Goal: Task Accomplishment & Management: Use online tool/utility

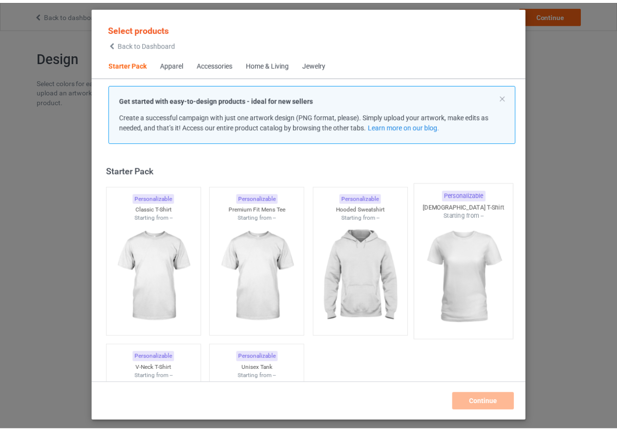
scroll to position [13, 0]
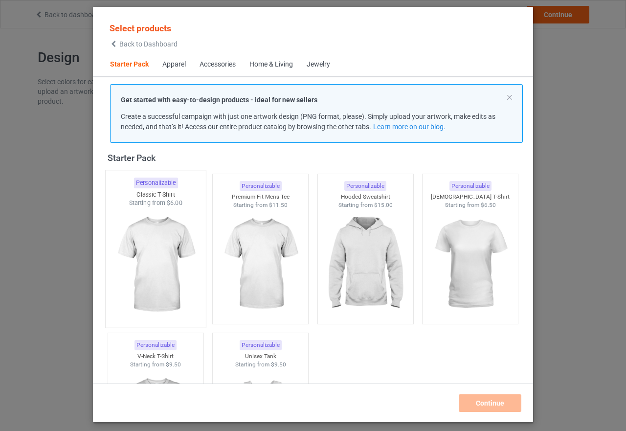
click at [146, 286] on img at bounding box center [156, 264] width 92 height 115
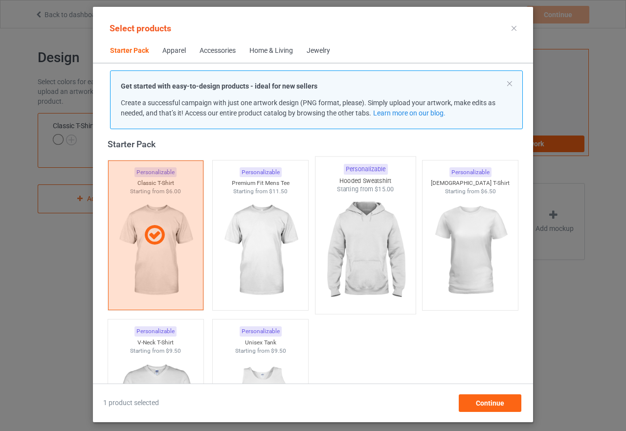
drag, startPoint x: 267, startPoint y: 283, endPoint x: 315, endPoint y: 280, distance: 48.0
click at [267, 283] on img at bounding box center [261, 251] width 88 height 110
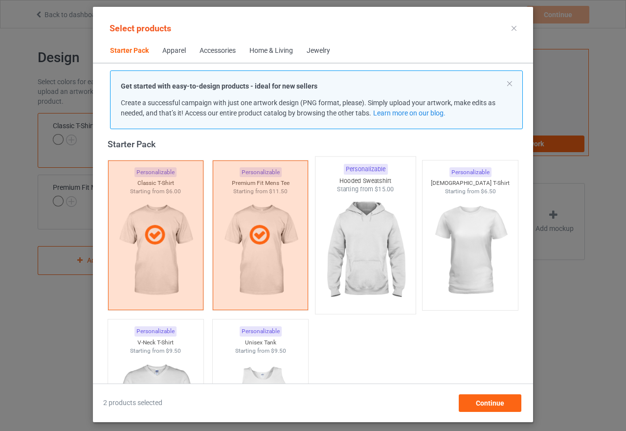
click at [342, 275] on img at bounding box center [365, 251] width 92 height 115
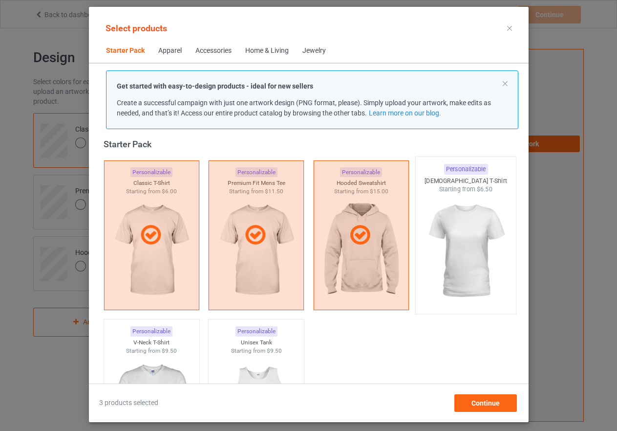
click at [449, 271] on img at bounding box center [466, 251] width 92 height 115
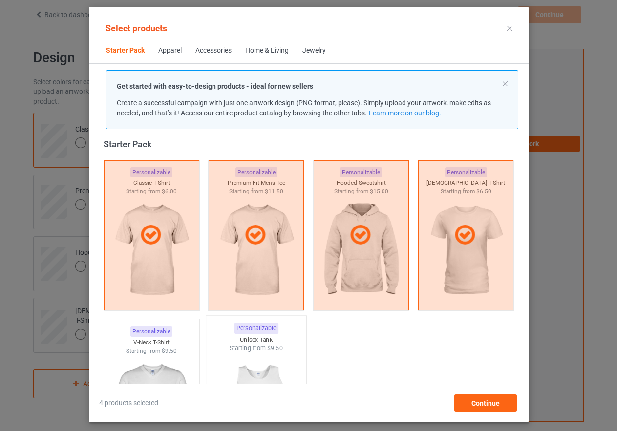
click at [273, 363] on img at bounding box center [256, 410] width 92 height 115
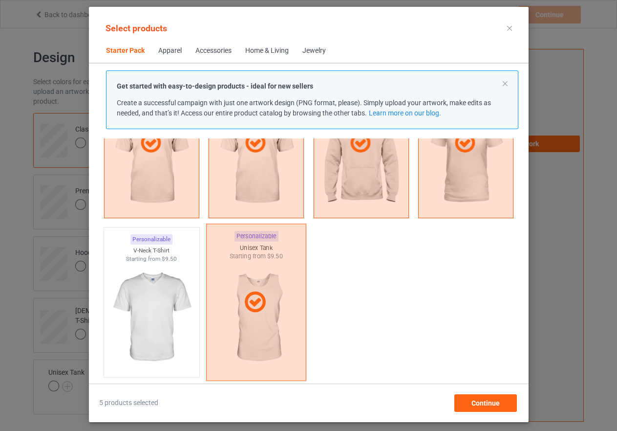
scroll to position [257, 0]
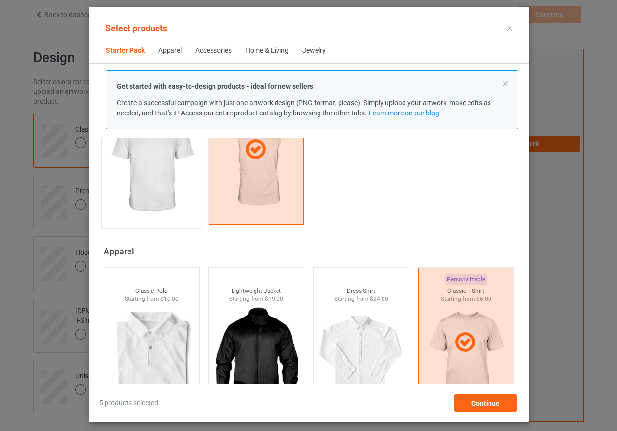
click at [168, 180] on img at bounding box center [152, 165] width 92 height 115
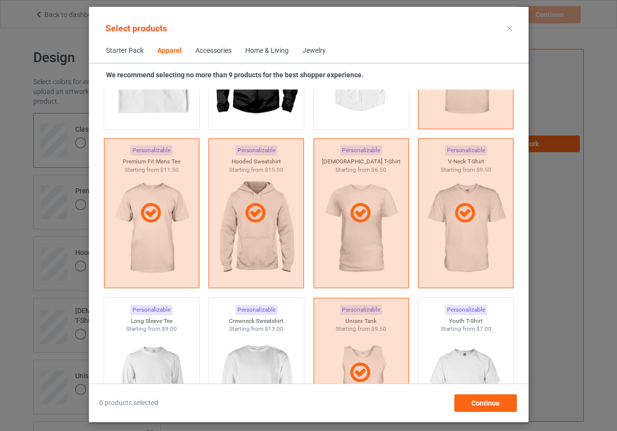
scroll to position [648, 0]
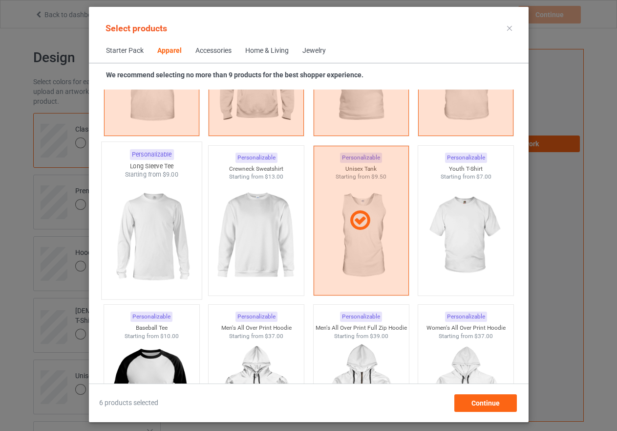
click at [149, 259] on img at bounding box center [152, 236] width 92 height 115
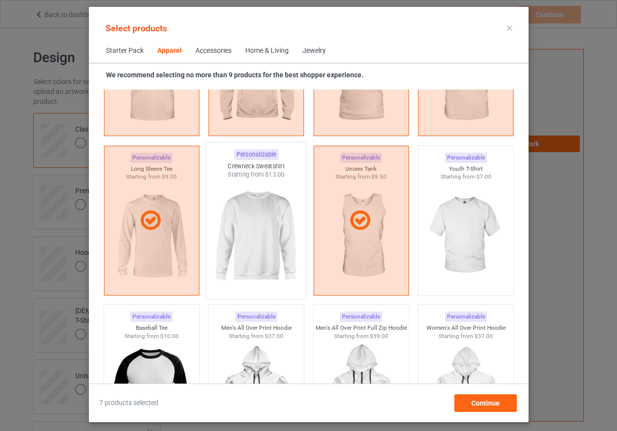
click at [267, 258] on img at bounding box center [256, 236] width 92 height 115
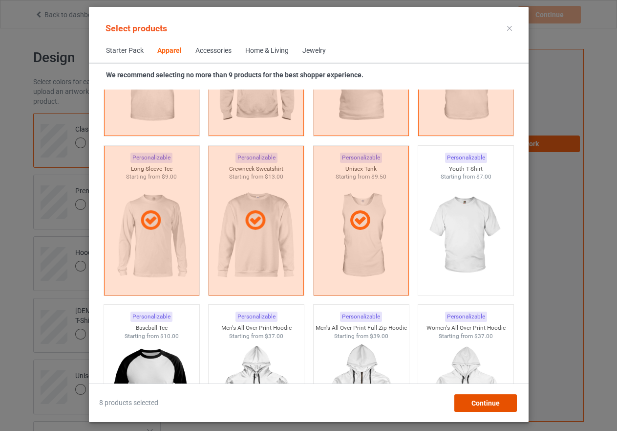
click at [473, 403] on span "Continue" at bounding box center [485, 403] width 28 height 8
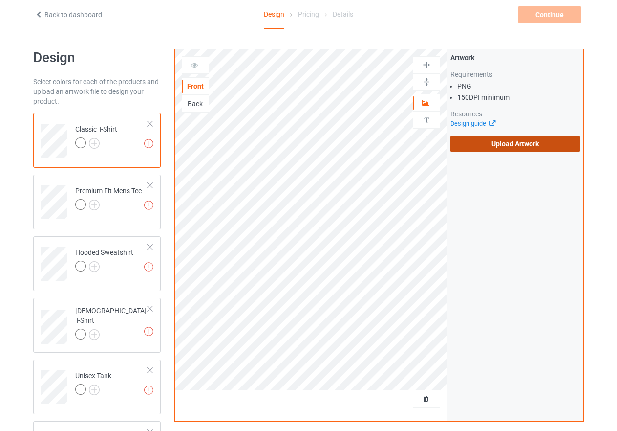
click at [515, 145] on label "Upload Artwork" at bounding box center [516, 143] width 130 height 17
click at [0, 0] on input "Upload Artwork" at bounding box center [0, 0] width 0 height 0
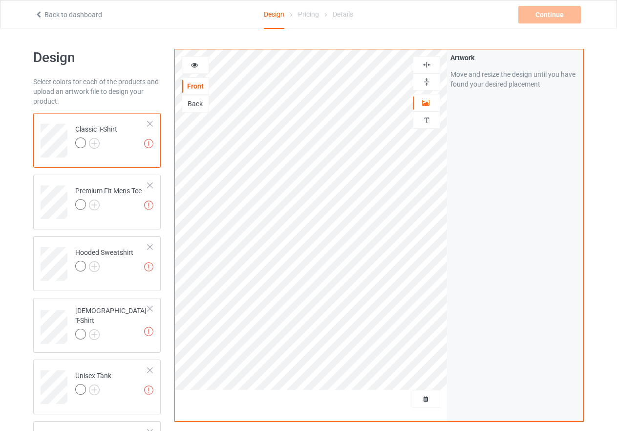
click at [193, 63] on icon at bounding box center [195, 63] width 8 height 7
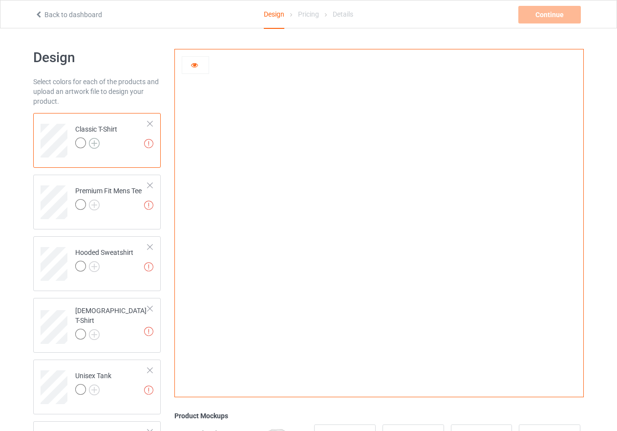
click at [93, 139] on img at bounding box center [94, 143] width 11 height 11
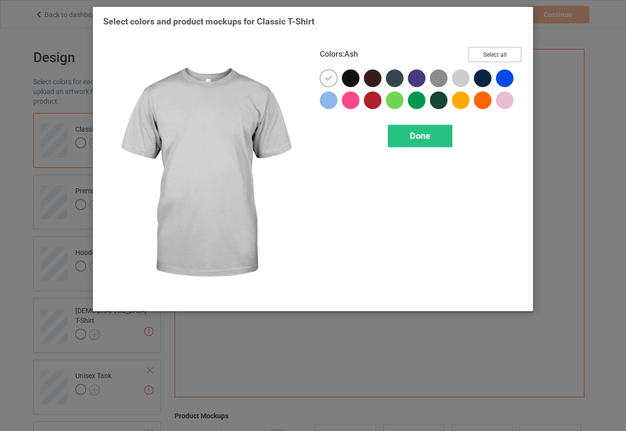
click at [495, 53] on button "Select all" at bounding box center [494, 54] width 53 height 15
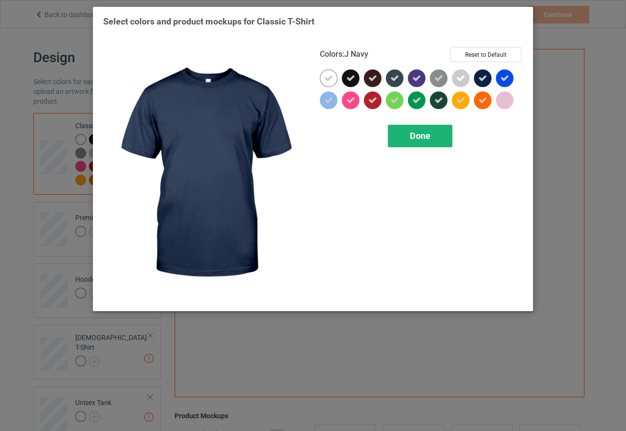
click at [434, 140] on div "Done" at bounding box center [420, 136] width 65 height 22
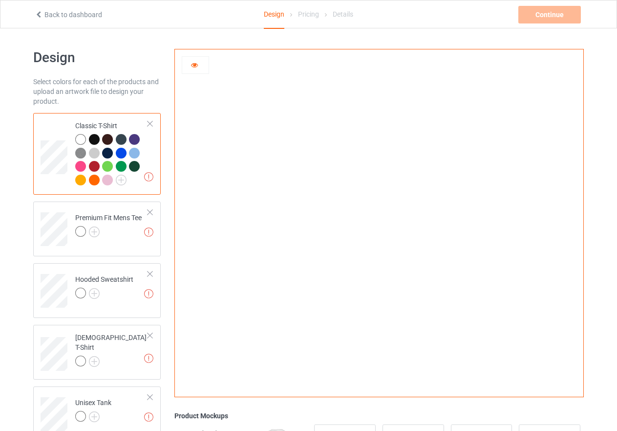
click at [194, 64] on icon at bounding box center [195, 63] width 8 height 7
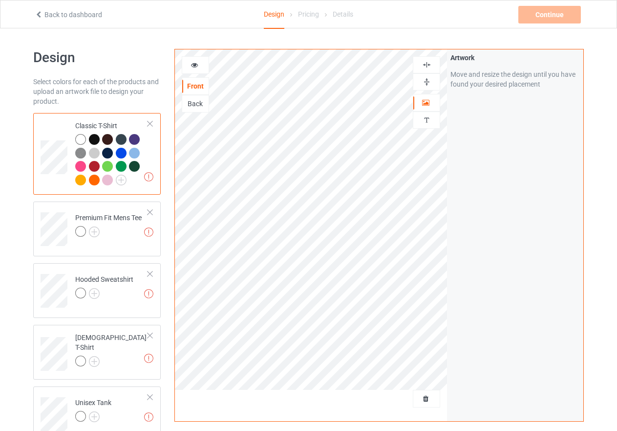
click at [114, 134] on div at bounding box center [109, 141] width 14 height 14
click at [125, 137] on div at bounding box center [121, 139] width 11 height 11
click at [193, 64] on icon at bounding box center [195, 63] width 8 height 7
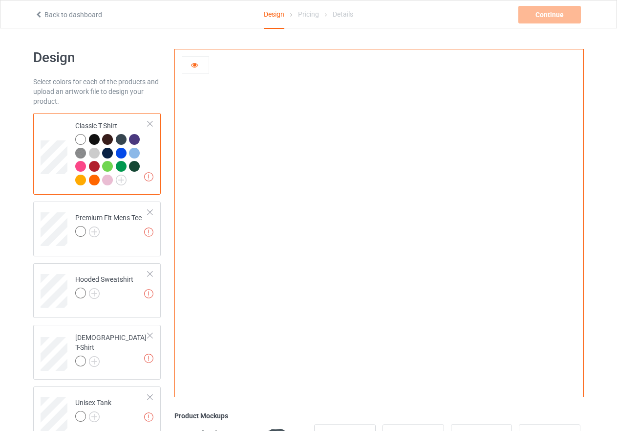
click at [137, 141] on div at bounding box center [134, 139] width 11 height 11
click at [92, 178] on div at bounding box center [94, 180] width 11 height 11
click at [98, 151] on div at bounding box center [94, 153] width 11 height 11
click at [109, 133] on div "Classic T-Shirt" at bounding box center [111, 153] width 73 height 64
click at [120, 142] on div at bounding box center [121, 139] width 11 height 11
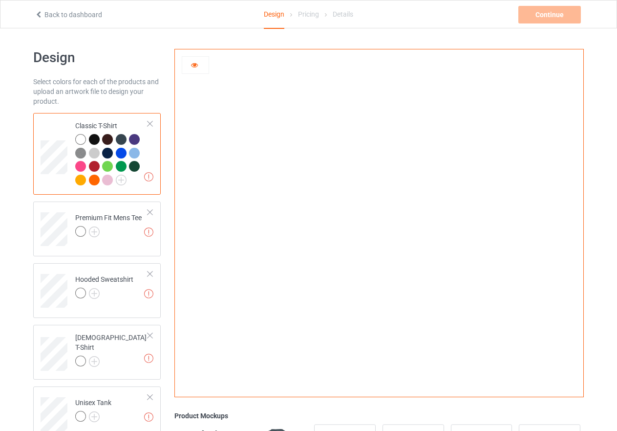
click at [80, 154] on img at bounding box center [80, 153] width 11 height 11
click at [79, 139] on div at bounding box center [80, 139] width 11 height 11
click at [93, 140] on div at bounding box center [94, 139] width 11 height 11
click at [108, 141] on div at bounding box center [107, 139] width 11 height 11
click at [116, 142] on div at bounding box center [121, 139] width 11 height 11
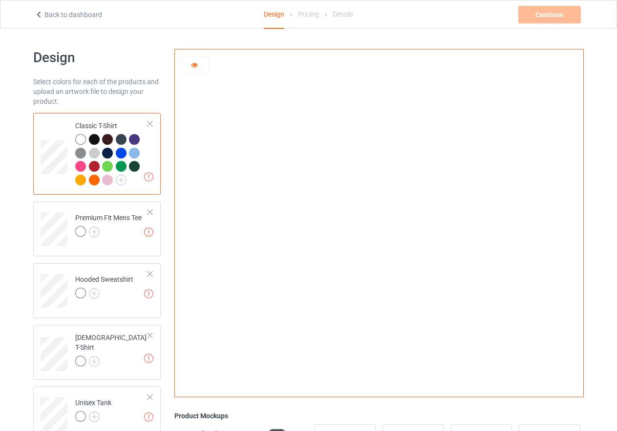
click at [135, 142] on div at bounding box center [134, 139] width 11 height 11
click at [192, 63] on icon at bounding box center [195, 63] width 8 height 7
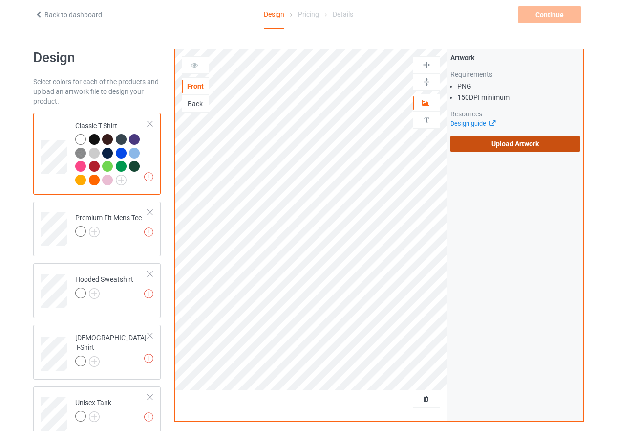
click at [519, 144] on label "Upload Artwork" at bounding box center [516, 143] width 130 height 17
click at [0, 0] on input "Upload Artwork" at bounding box center [0, 0] width 0 height 0
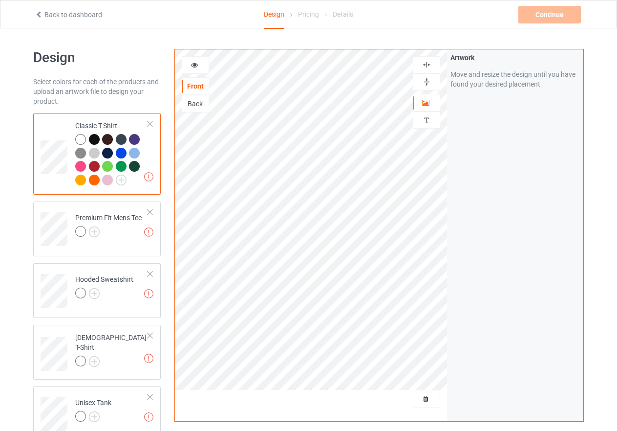
click at [424, 81] on img at bounding box center [426, 81] width 9 height 9
click at [424, 66] on img at bounding box center [426, 64] width 9 height 9
click at [195, 64] on icon at bounding box center [195, 63] width 8 height 7
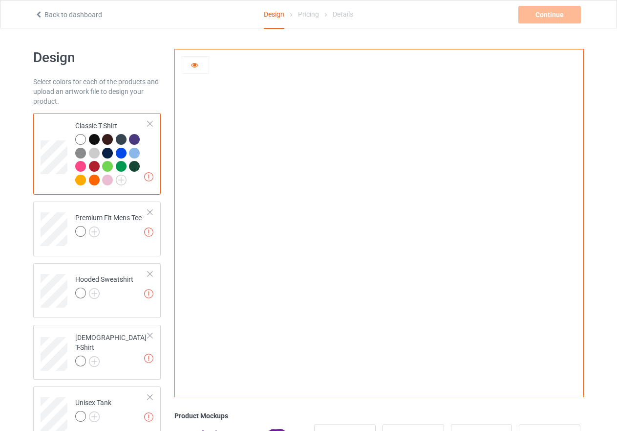
click at [78, 164] on div at bounding box center [80, 166] width 11 height 11
click at [106, 138] on div at bounding box center [107, 139] width 11 height 11
click at [94, 140] on div at bounding box center [94, 139] width 11 height 11
click at [89, 180] on div at bounding box center [94, 180] width 11 height 11
click at [81, 168] on div at bounding box center [80, 166] width 11 height 11
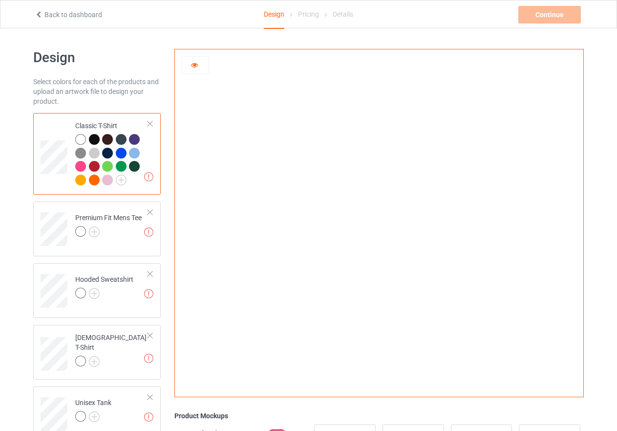
click at [79, 180] on div at bounding box center [80, 180] width 11 height 11
click at [94, 140] on div at bounding box center [94, 139] width 11 height 11
click at [111, 137] on div at bounding box center [107, 139] width 11 height 11
click at [121, 138] on div at bounding box center [121, 139] width 11 height 11
click at [134, 139] on div at bounding box center [134, 139] width 11 height 11
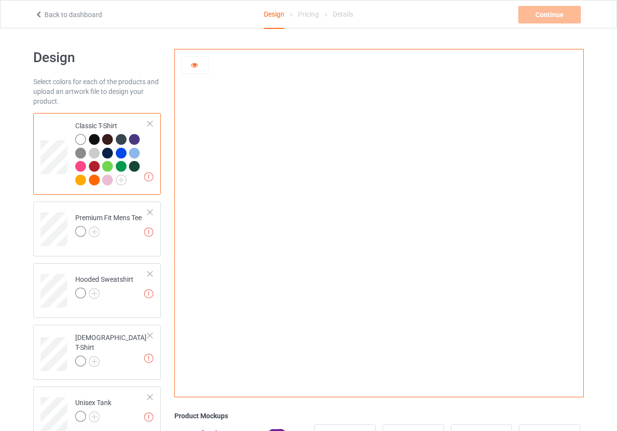
click at [82, 142] on div at bounding box center [80, 139] width 11 height 11
click at [110, 138] on div at bounding box center [107, 139] width 11 height 11
click at [78, 141] on div at bounding box center [80, 139] width 11 height 11
click at [78, 154] on img at bounding box center [80, 153] width 11 height 11
click at [94, 153] on div at bounding box center [94, 153] width 11 height 11
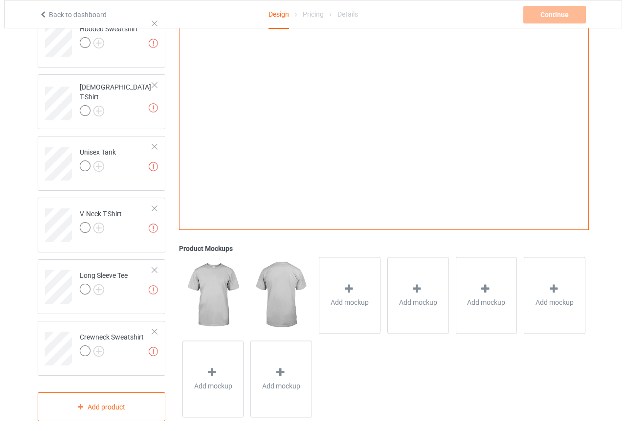
scroll to position [262, 0]
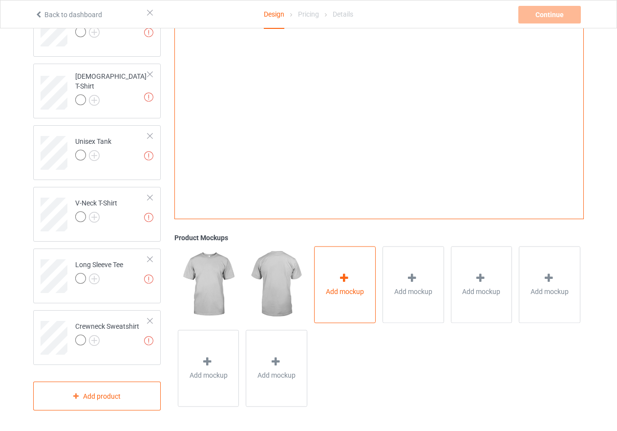
click at [345, 282] on icon at bounding box center [344, 278] width 12 height 10
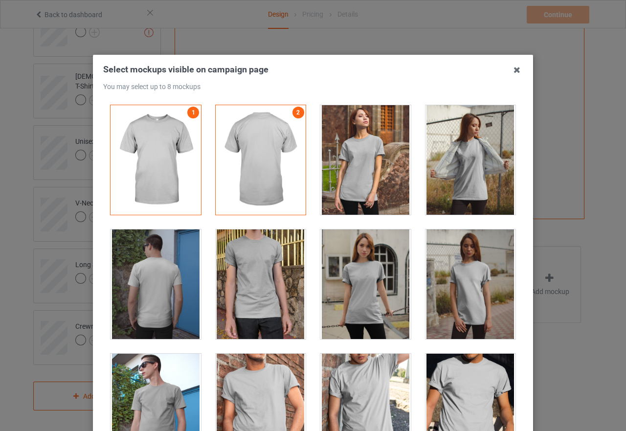
click at [365, 280] on div at bounding box center [365, 284] width 90 height 110
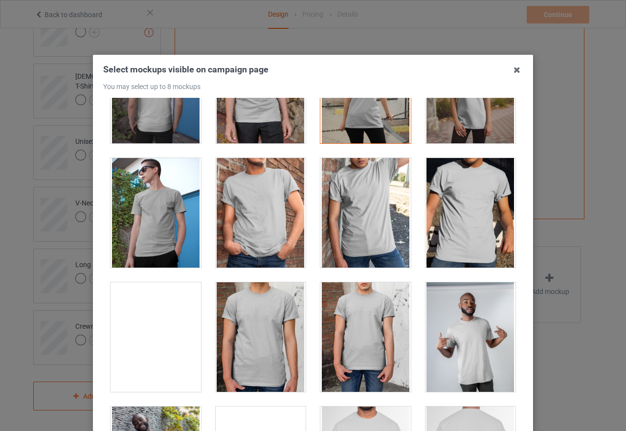
scroll to position [244, 0]
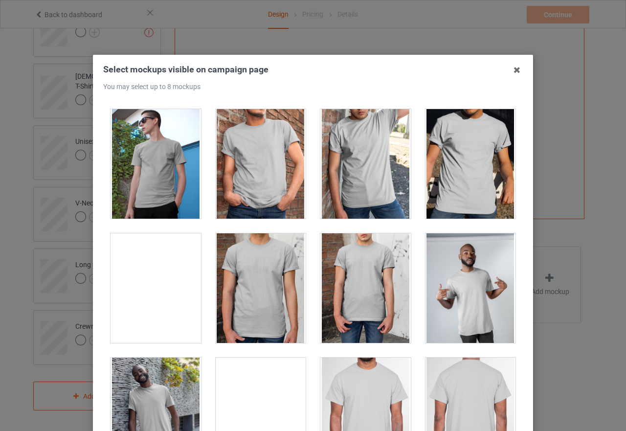
click at [458, 295] on div at bounding box center [470, 288] width 90 height 110
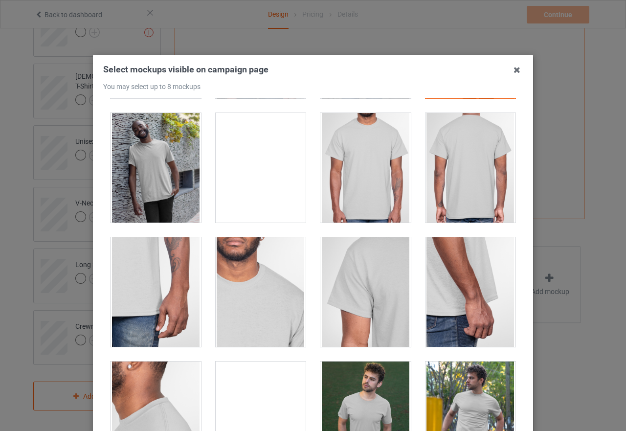
scroll to position [684, 0]
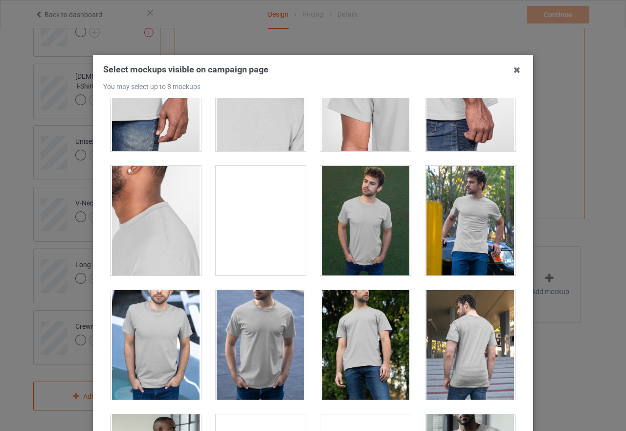
click at [470, 219] on div at bounding box center [470, 221] width 90 height 110
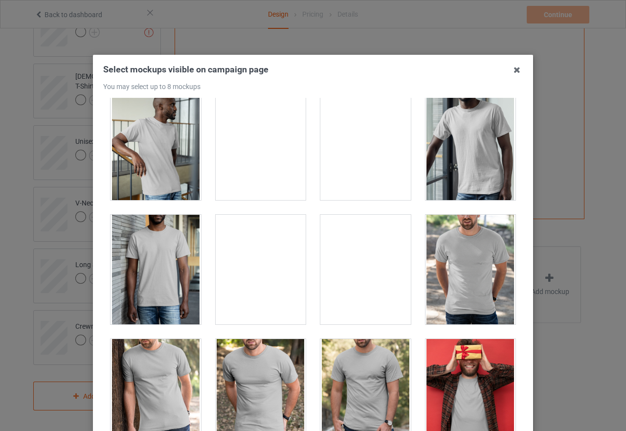
scroll to position [1076, 0]
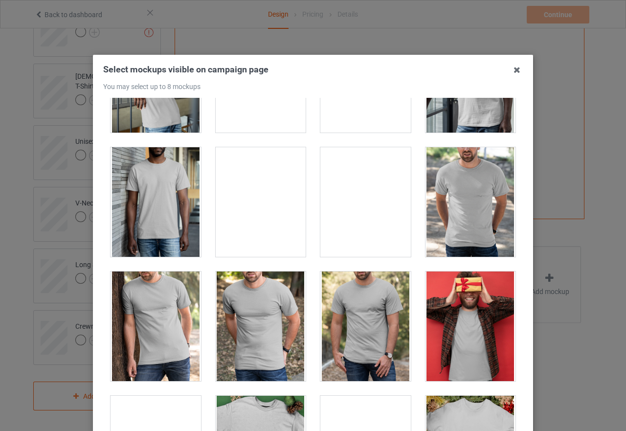
click at [343, 220] on div at bounding box center [365, 202] width 90 height 110
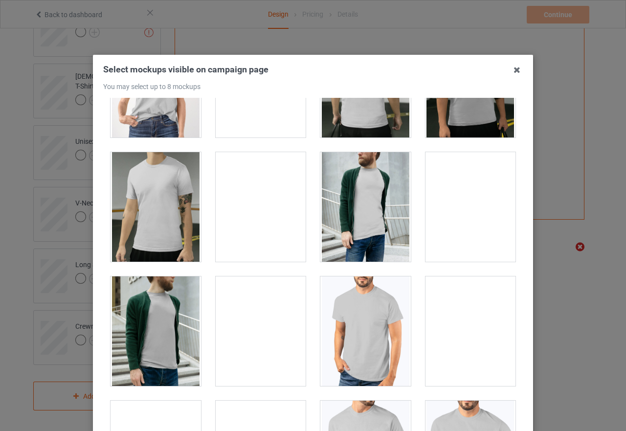
scroll to position [1760, 0]
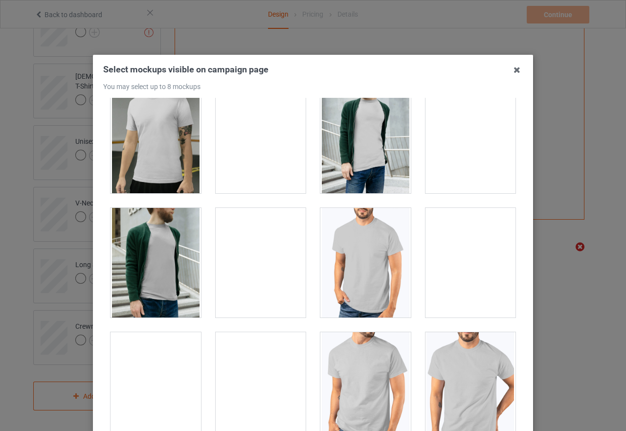
click at [468, 254] on div at bounding box center [470, 263] width 90 height 110
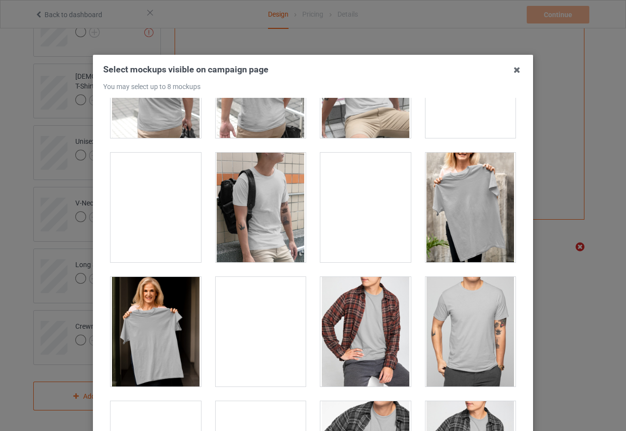
scroll to position [2738, 0]
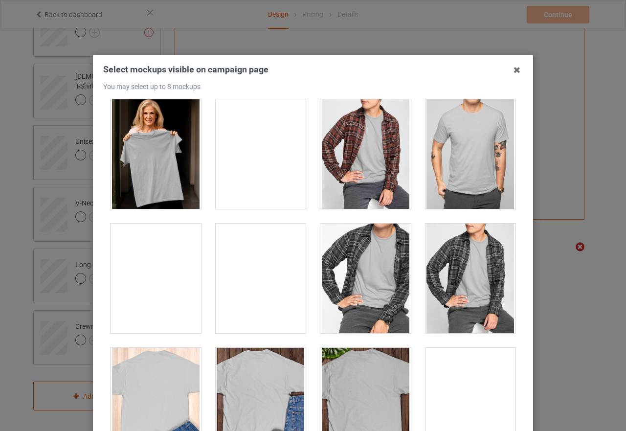
click at [267, 157] on div at bounding box center [261, 154] width 90 height 110
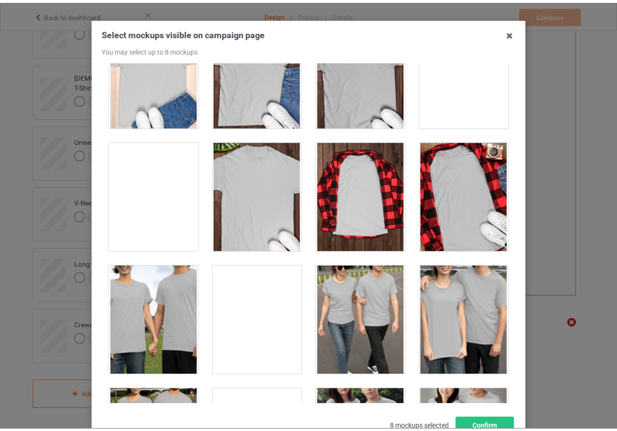
scroll to position [111, 0]
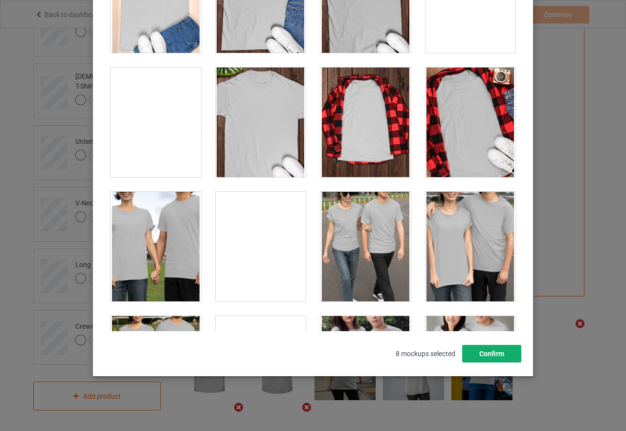
click at [480, 349] on button "Confirm" at bounding box center [491, 354] width 59 height 18
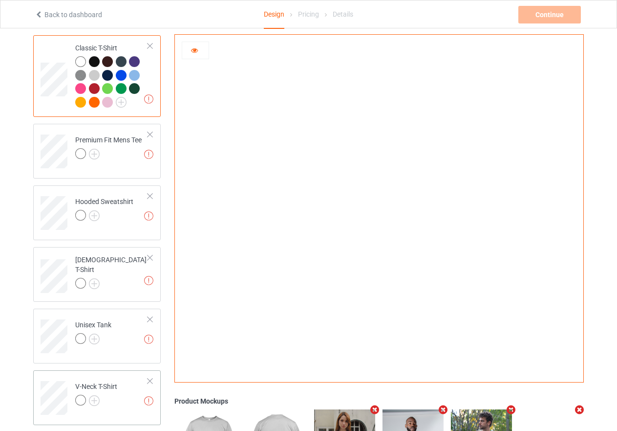
scroll to position [66, 0]
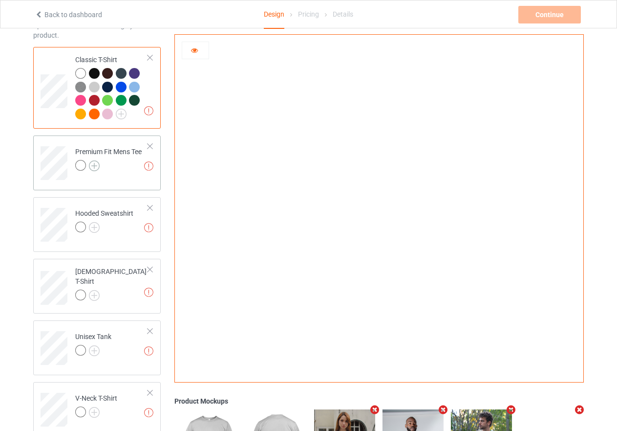
click at [92, 165] on img at bounding box center [94, 165] width 11 height 11
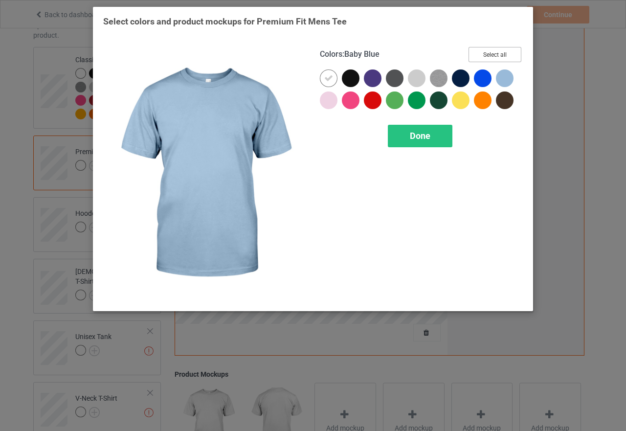
click at [486, 52] on button "Select all" at bounding box center [494, 54] width 53 height 15
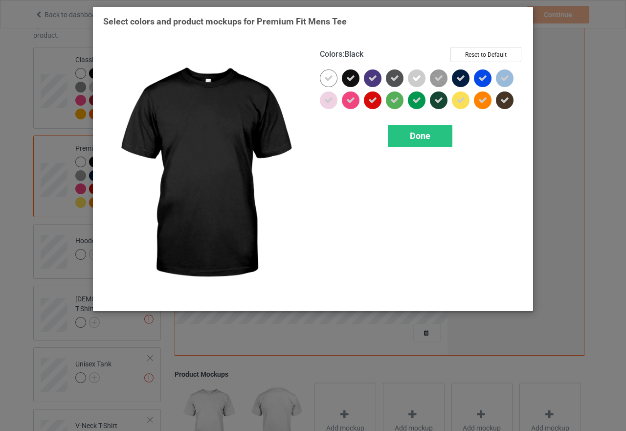
click at [348, 77] on icon at bounding box center [350, 78] width 9 height 9
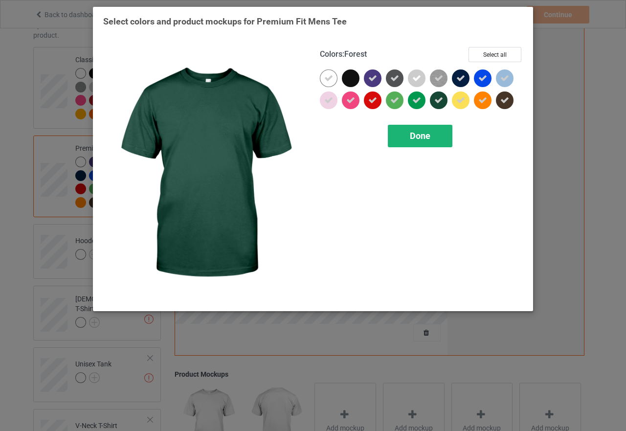
click at [434, 138] on div "Done" at bounding box center [420, 136] width 65 height 22
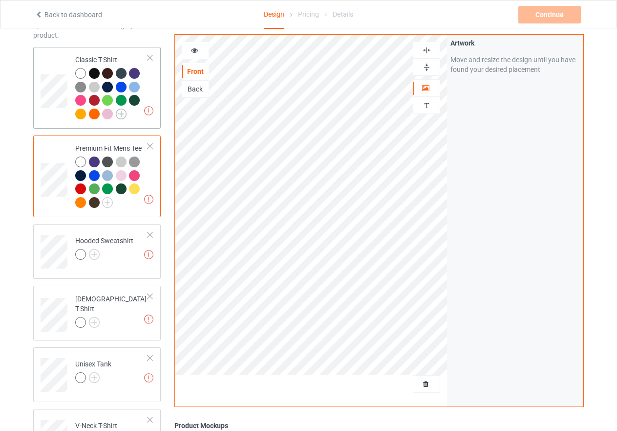
click at [123, 114] on img at bounding box center [121, 114] width 11 height 11
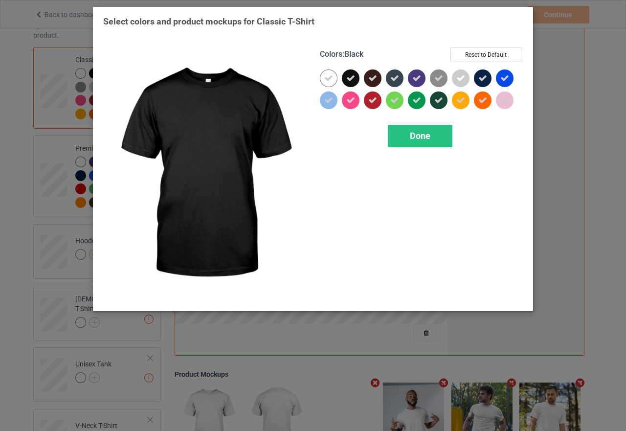
drag, startPoint x: 351, startPoint y: 84, endPoint x: 367, endPoint y: 93, distance: 19.0
click at [351, 84] on div at bounding box center [351, 78] width 18 height 18
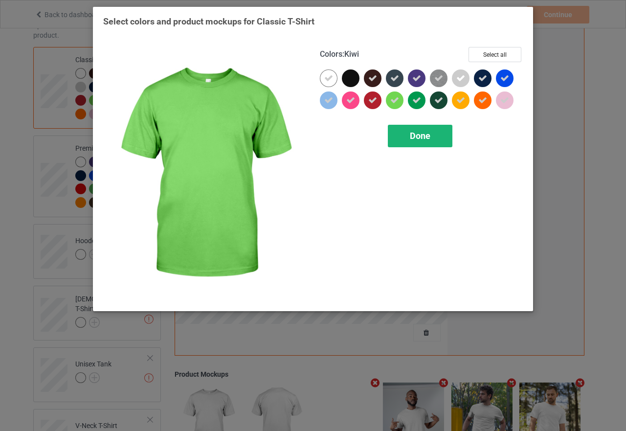
click at [423, 134] on span "Done" at bounding box center [420, 136] width 21 height 10
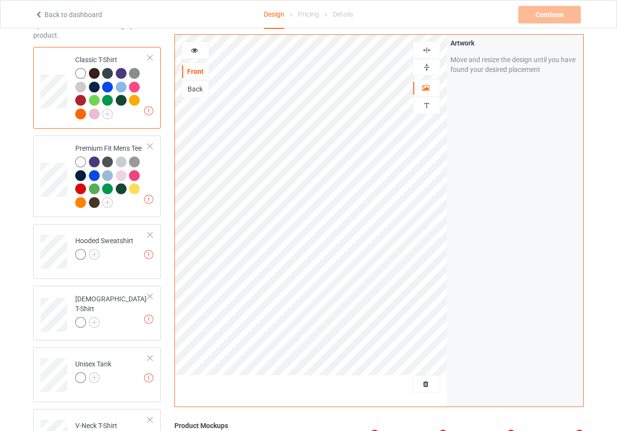
click at [428, 67] on img at bounding box center [426, 67] width 9 height 9
click at [427, 48] on img at bounding box center [426, 49] width 9 height 9
click at [196, 47] on icon at bounding box center [195, 48] width 8 height 7
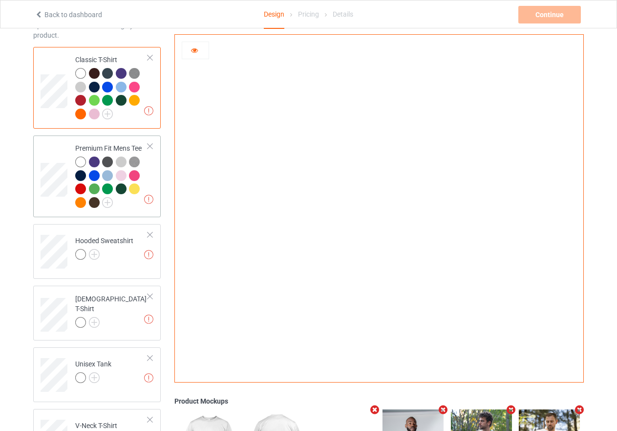
click at [92, 176] on div at bounding box center [94, 175] width 11 height 11
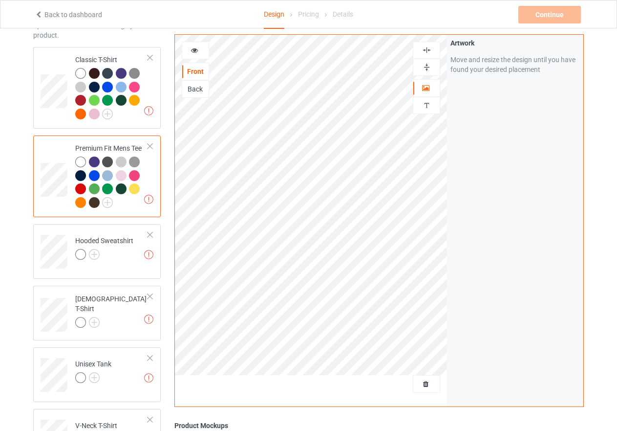
click at [195, 50] on icon at bounding box center [195, 48] width 8 height 7
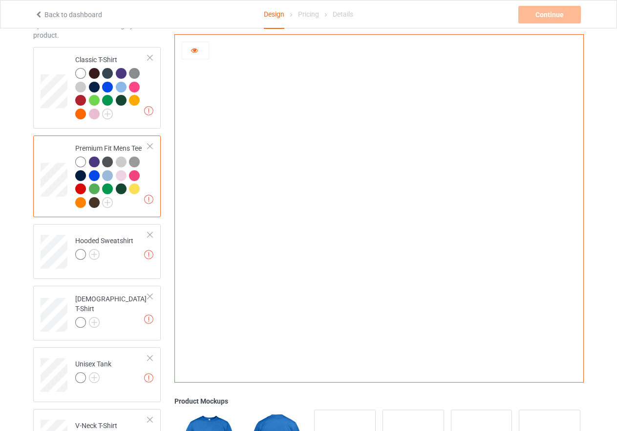
click at [133, 163] on img at bounding box center [134, 161] width 11 height 11
click at [107, 164] on div at bounding box center [107, 161] width 11 height 11
click at [92, 164] on div at bounding box center [94, 161] width 11 height 11
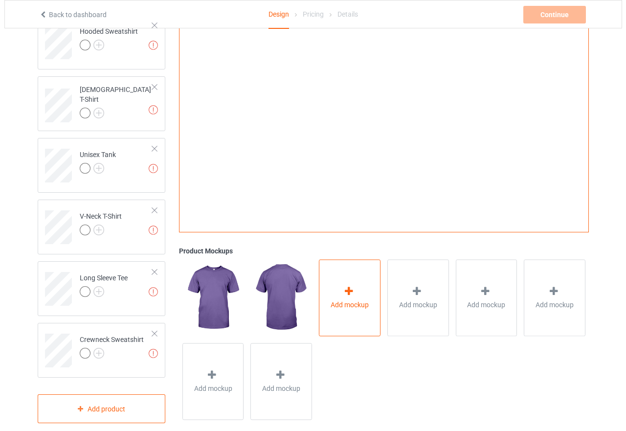
scroll to position [289, 0]
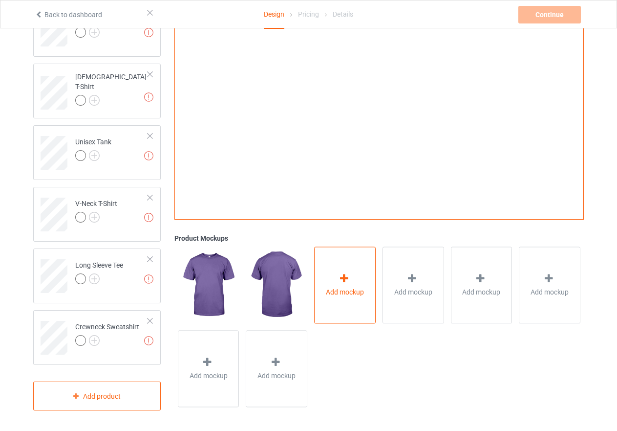
click at [350, 261] on div "Add mockup" at bounding box center [345, 284] width 62 height 77
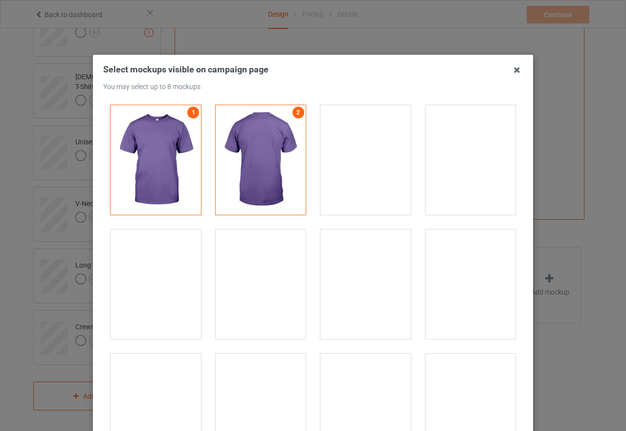
click at [444, 184] on div at bounding box center [470, 160] width 90 height 110
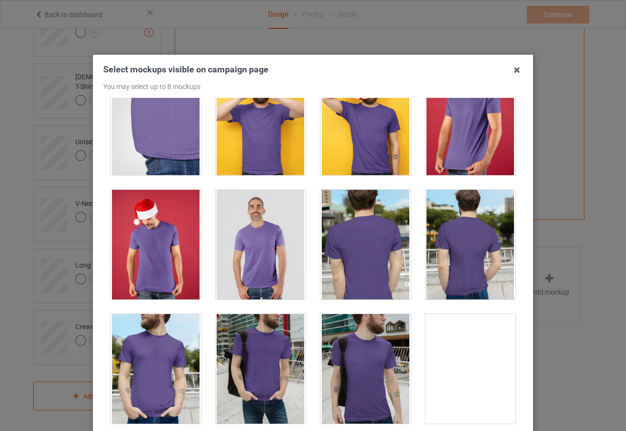
scroll to position [440, 0]
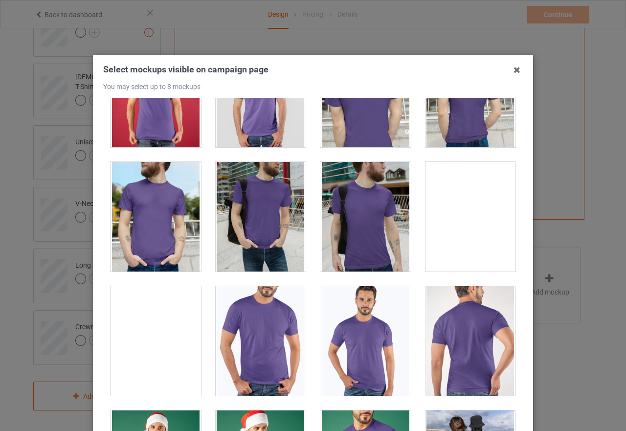
click at [168, 223] on div at bounding box center [155, 217] width 90 height 110
click at [378, 335] on div at bounding box center [365, 341] width 90 height 110
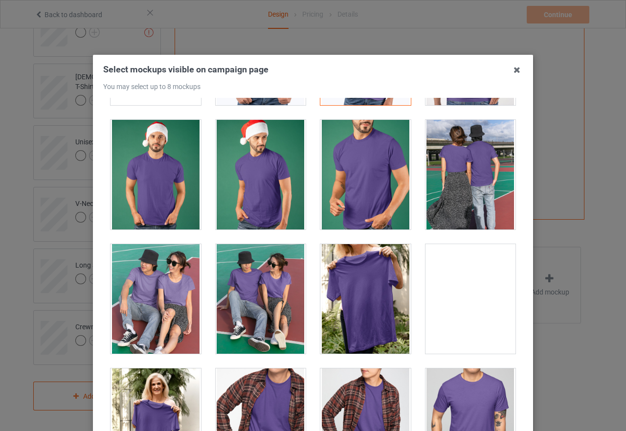
scroll to position [831, 0]
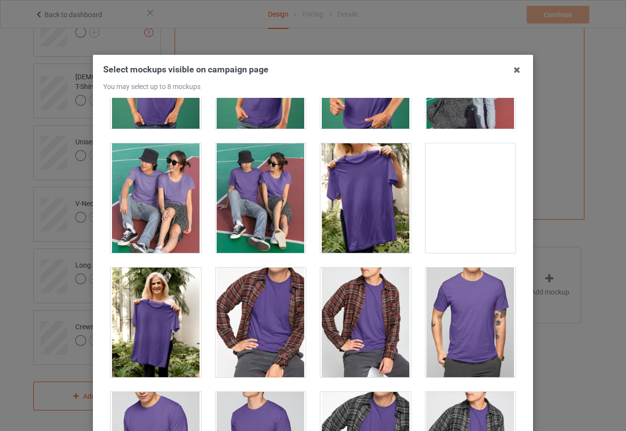
click at [469, 323] on div at bounding box center [470, 322] width 90 height 110
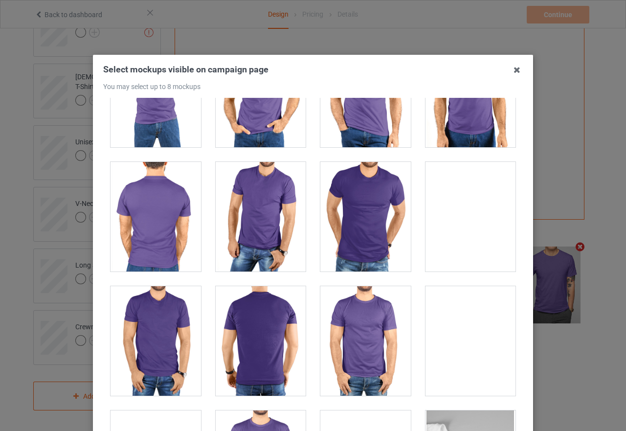
scroll to position [2249, 0]
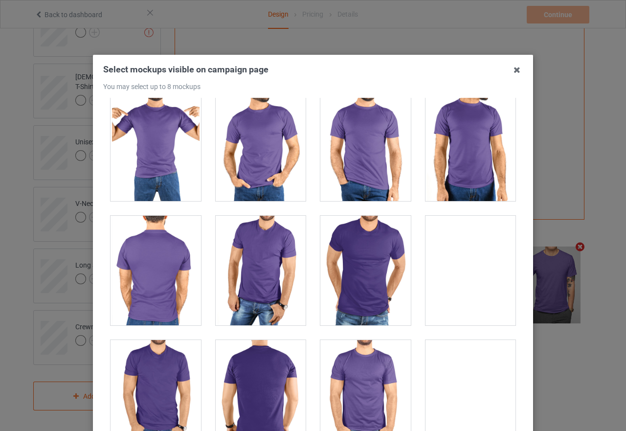
click at [361, 167] on div at bounding box center [365, 146] width 90 height 110
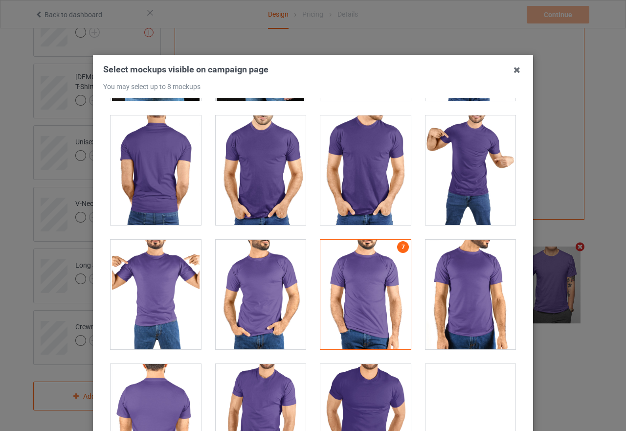
scroll to position [2079, 0]
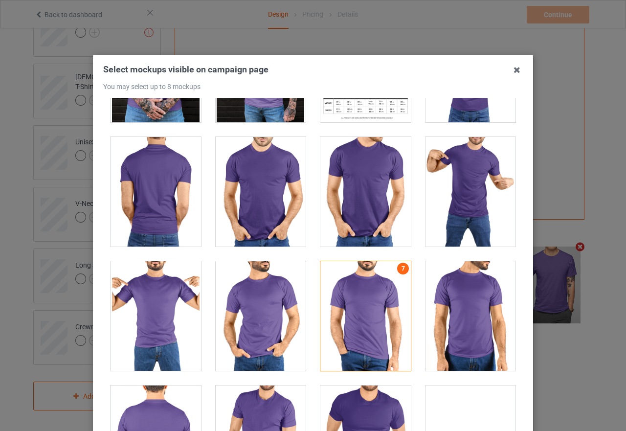
click at [141, 319] on div at bounding box center [155, 316] width 90 height 110
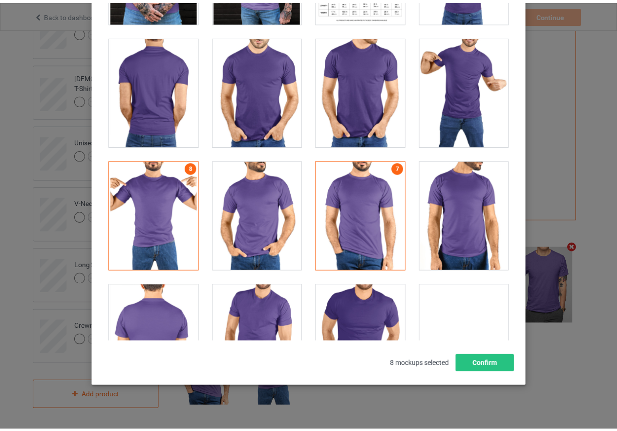
scroll to position [111, 0]
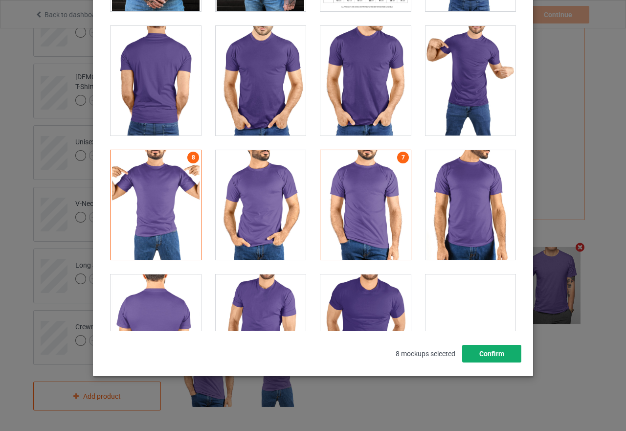
click at [473, 354] on button "Confirm" at bounding box center [491, 354] width 59 height 18
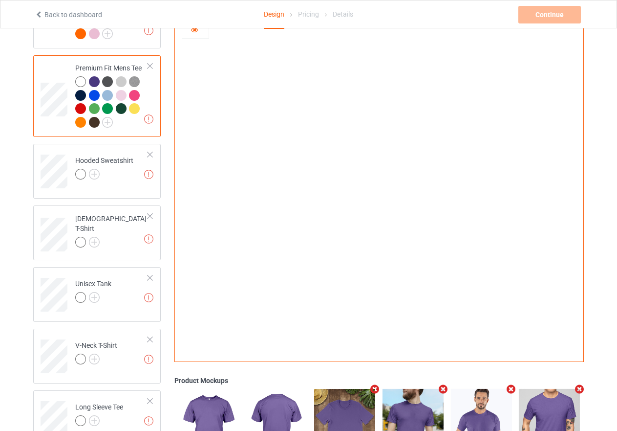
scroll to position [142, 0]
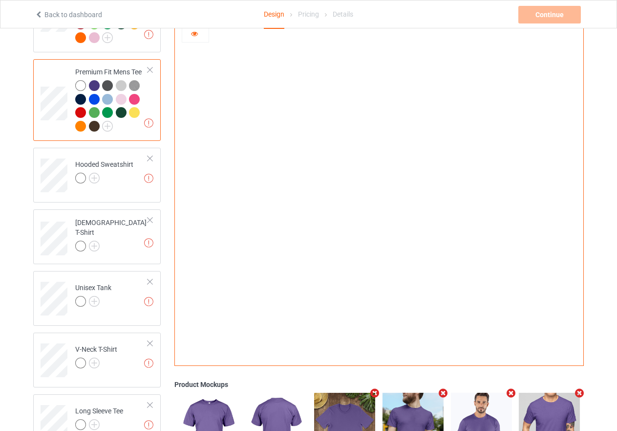
click at [103, 84] on div at bounding box center [107, 85] width 11 height 11
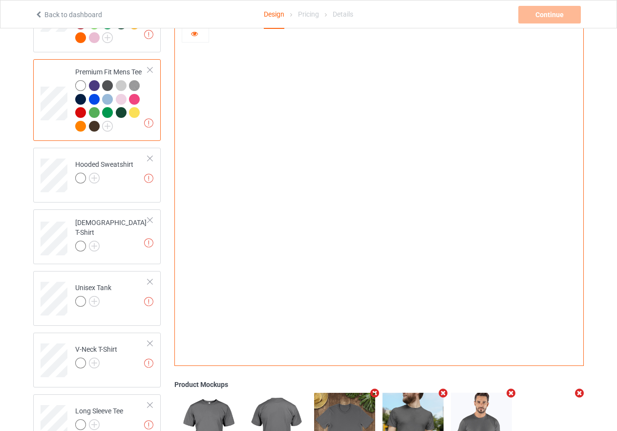
click at [94, 116] on div at bounding box center [94, 112] width 11 height 11
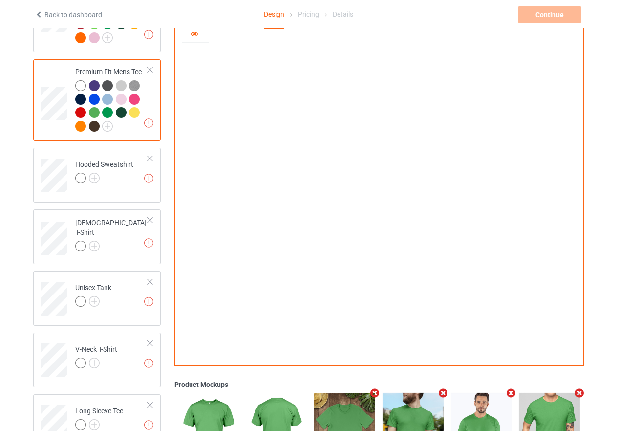
click at [118, 88] on div at bounding box center [121, 85] width 11 height 11
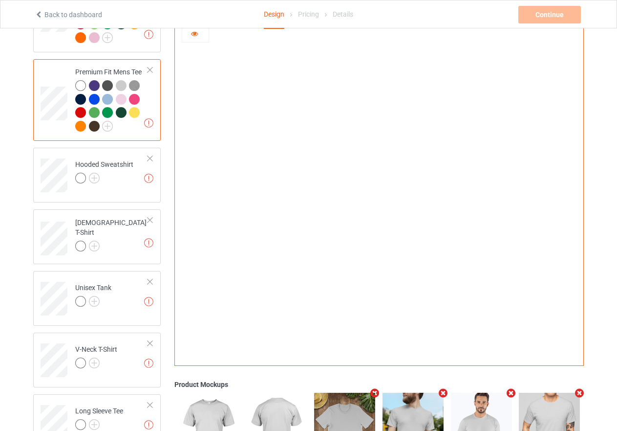
click at [132, 86] on img at bounding box center [134, 85] width 11 height 11
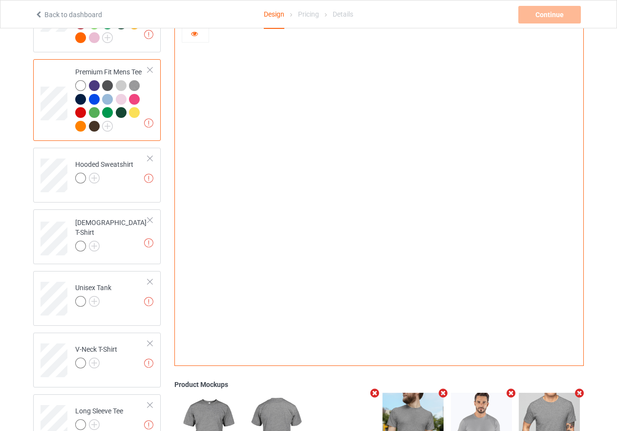
click at [110, 84] on div at bounding box center [107, 85] width 11 height 11
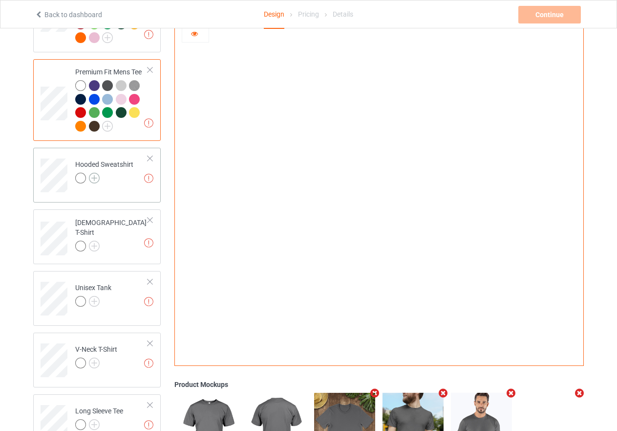
click at [94, 177] on img at bounding box center [94, 178] width 11 height 11
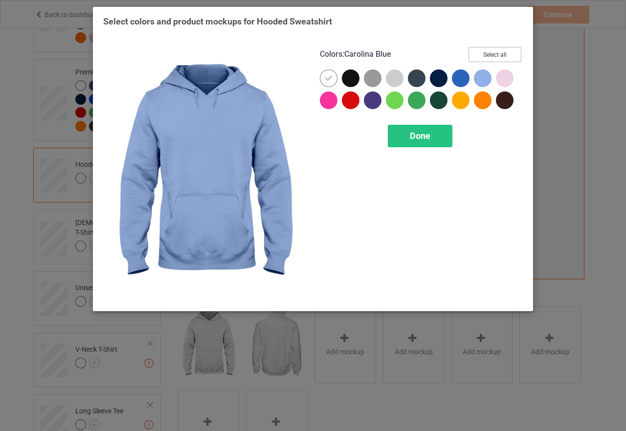
click at [500, 53] on button "Select all" at bounding box center [494, 54] width 53 height 15
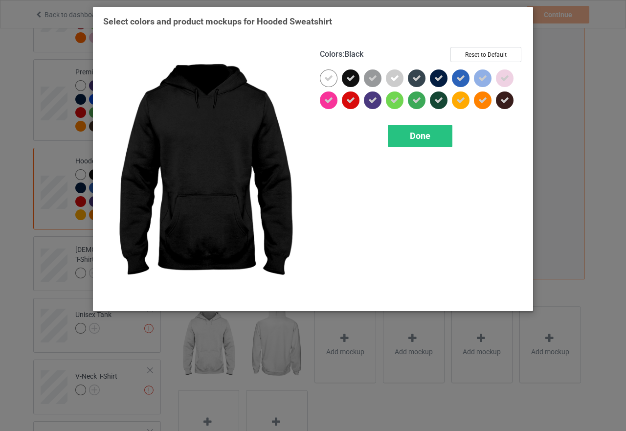
drag, startPoint x: 354, startPoint y: 81, endPoint x: 364, endPoint y: 100, distance: 22.1
click at [354, 81] on icon at bounding box center [350, 78] width 9 height 9
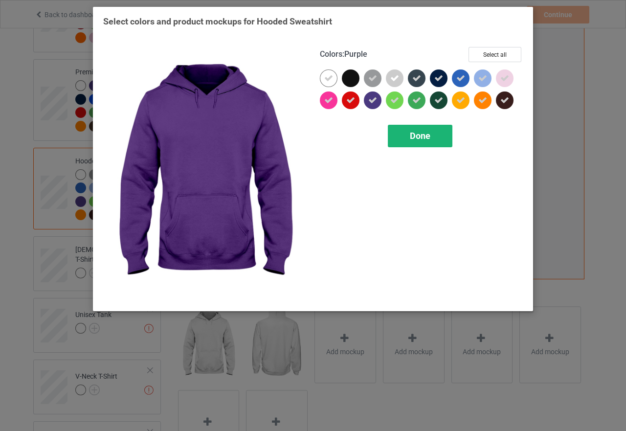
click at [431, 143] on div "Done" at bounding box center [420, 136] width 65 height 22
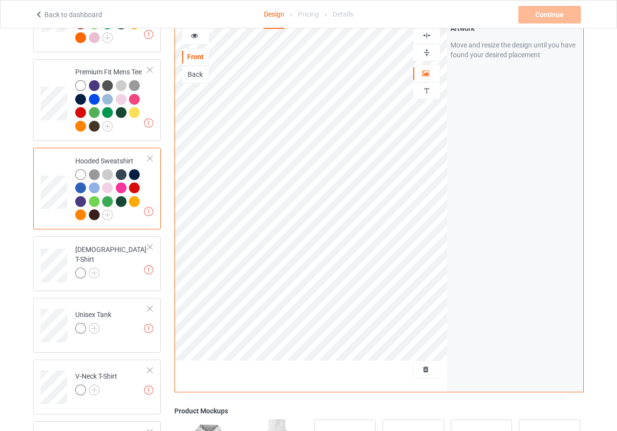
drag, startPoint x: 427, startPoint y: 53, endPoint x: 426, endPoint y: 41, distance: 12.7
click at [426, 53] on img at bounding box center [426, 52] width 9 height 9
click at [426, 33] on img at bounding box center [426, 35] width 9 height 9
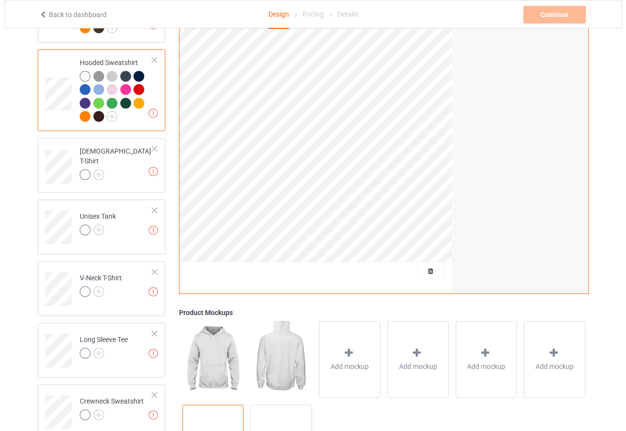
scroll to position [316, 0]
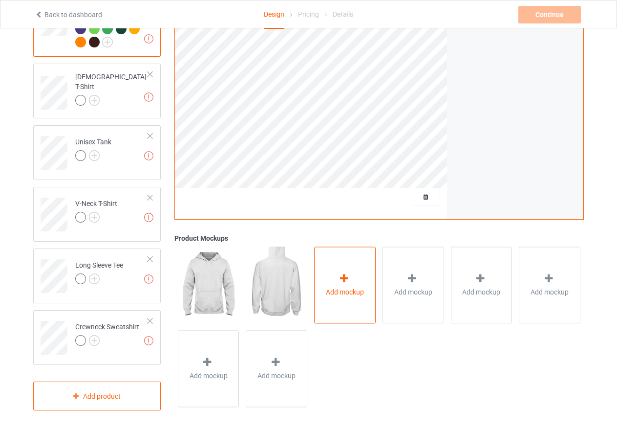
click at [348, 282] on icon at bounding box center [344, 278] width 12 height 10
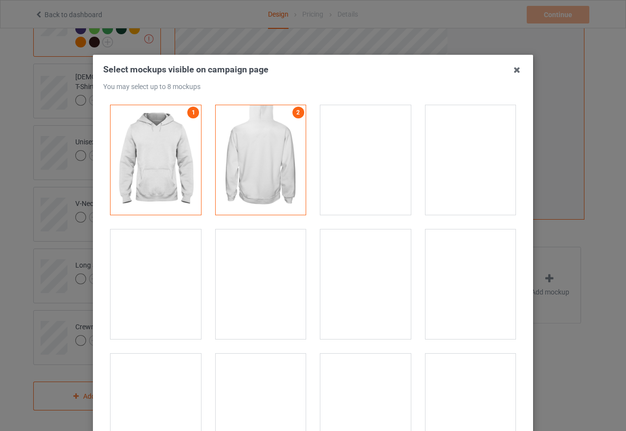
scroll to position [196, 0]
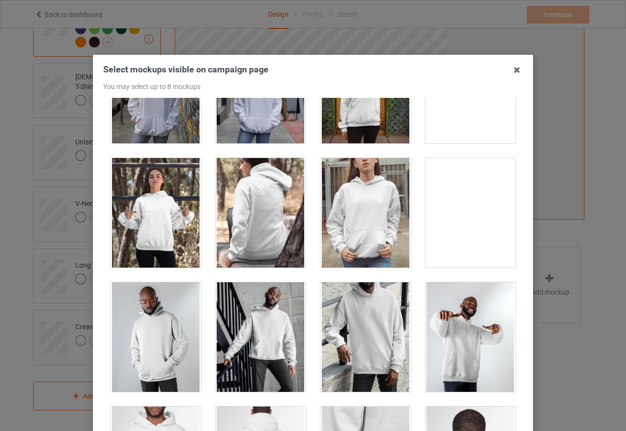
click at [459, 210] on div at bounding box center [470, 213] width 90 height 110
click at [171, 217] on div at bounding box center [155, 213] width 90 height 110
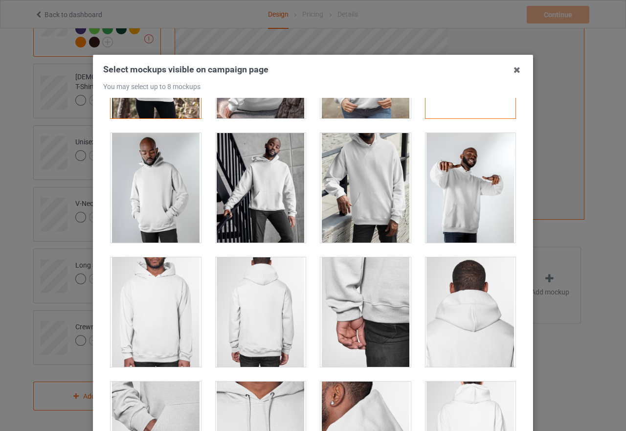
scroll to position [342, 0]
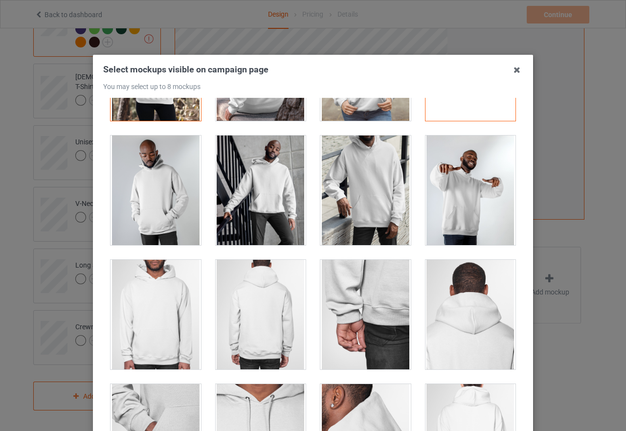
click at [171, 199] on div at bounding box center [155, 190] width 90 height 110
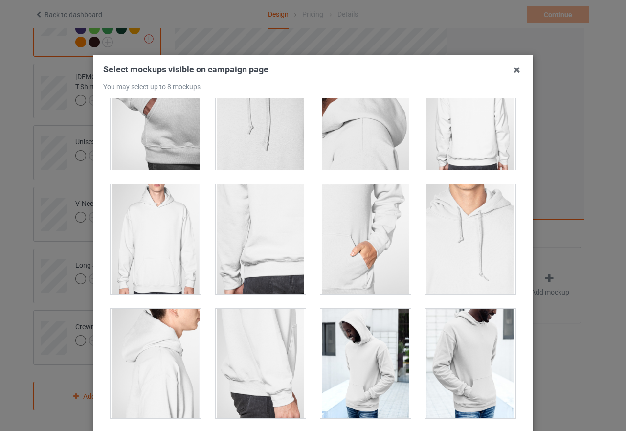
scroll to position [831, 0]
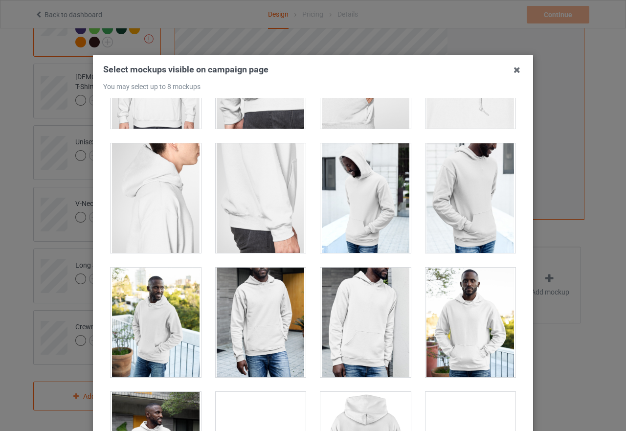
click at [475, 328] on div at bounding box center [470, 322] width 90 height 110
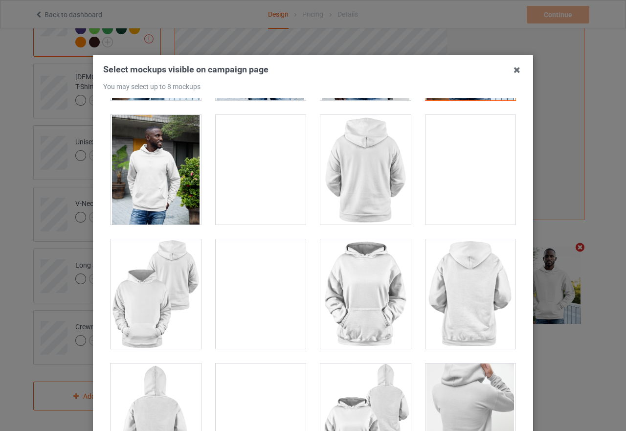
scroll to position [1222, 0]
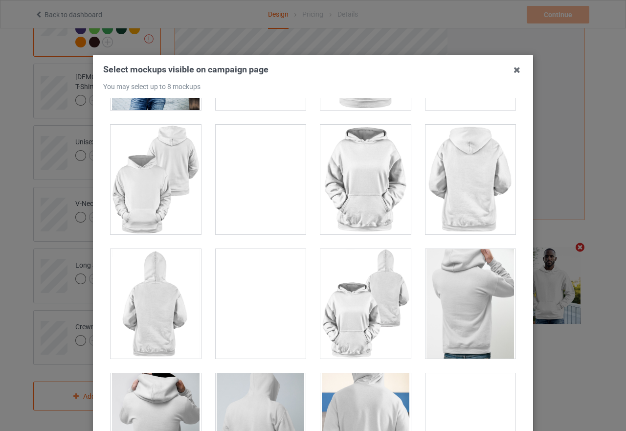
click at [171, 216] on div at bounding box center [155, 180] width 90 height 110
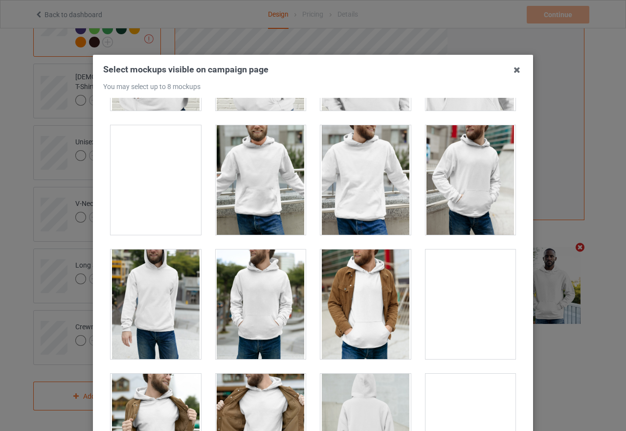
scroll to position [2689, 0]
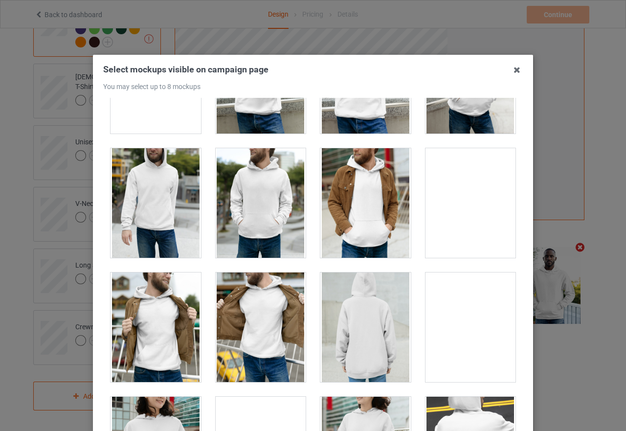
click at [250, 210] on div at bounding box center [261, 203] width 90 height 110
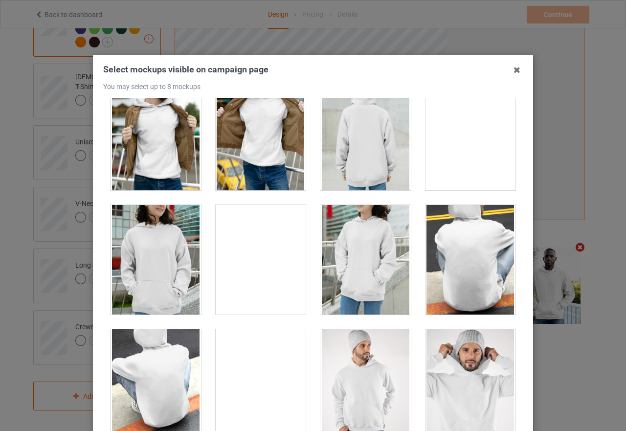
scroll to position [2982, 0]
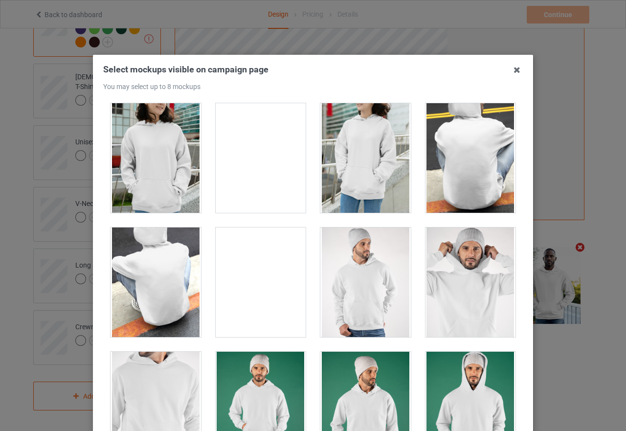
click at [254, 286] on div at bounding box center [261, 282] width 90 height 110
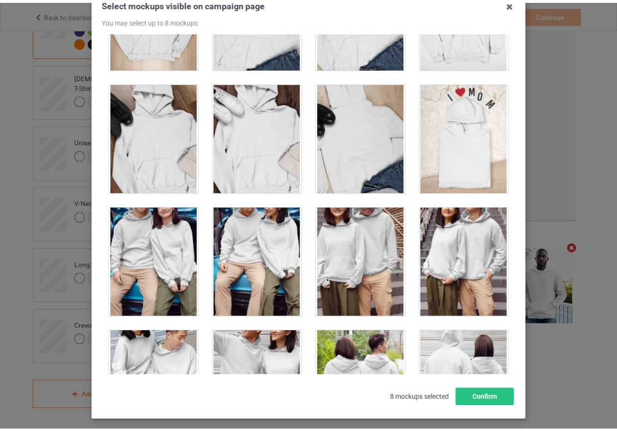
scroll to position [111, 0]
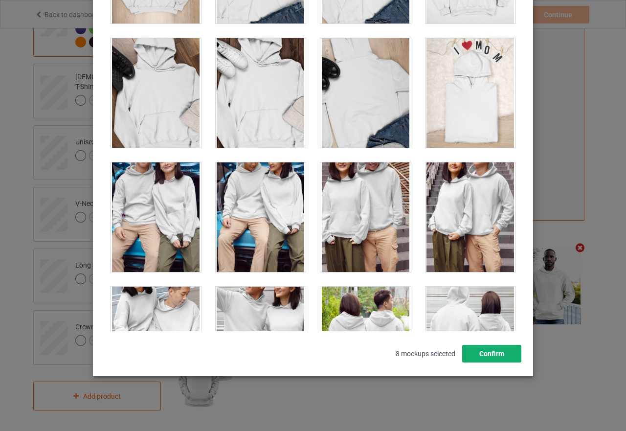
click at [497, 352] on button "Confirm" at bounding box center [491, 354] width 59 height 18
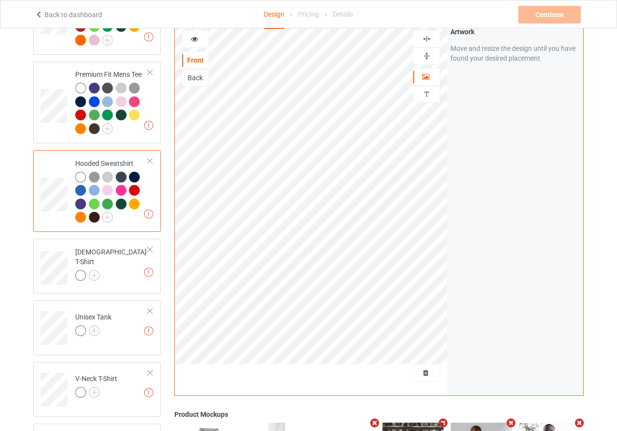
scroll to position [121, 0]
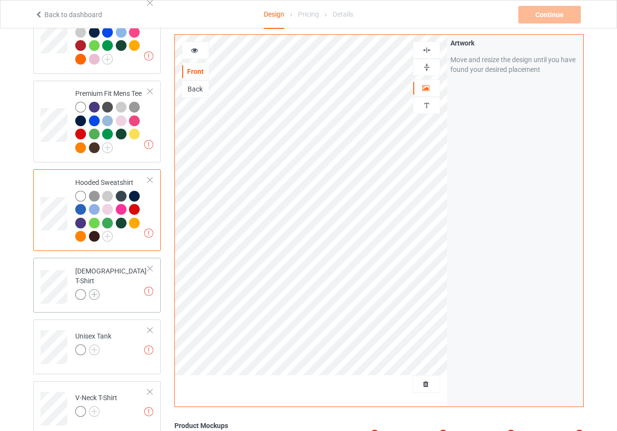
click at [97, 290] on img at bounding box center [94, 294] width 11 height 11
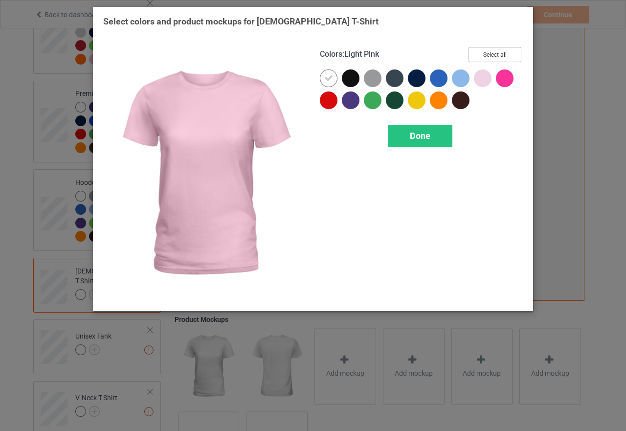
click at [491, 49] on button "Select all" at bounding box center [494, 54] width 53 height 15
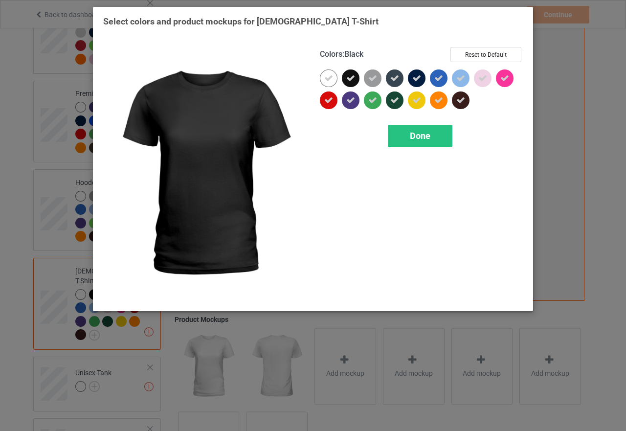
click at [351, 80] on icon at bounding box center [350, 78] width 9 height 9
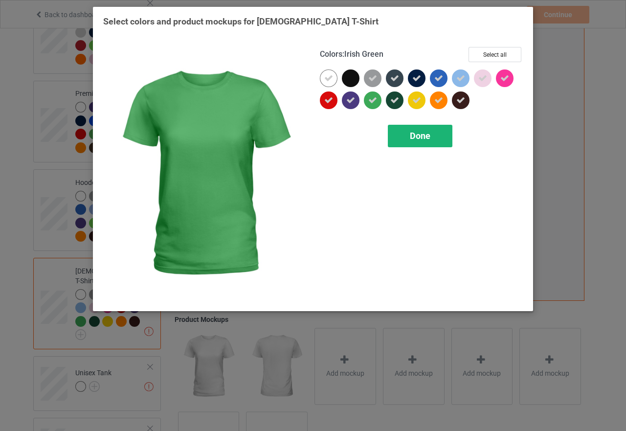
click at [418, 138] on span "Done" at bounding box center [420, 136] width 21 height 10
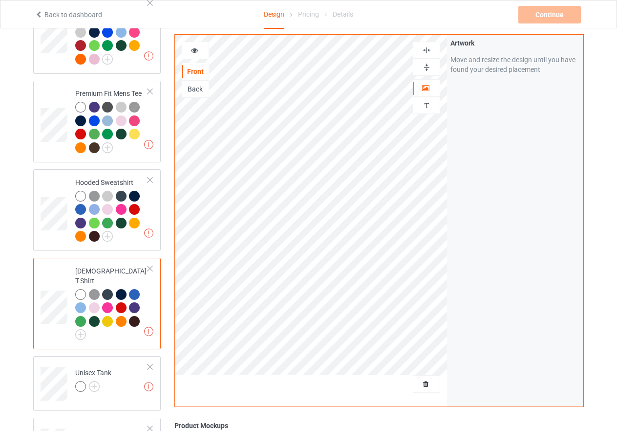
click at [427, 64] on img at bounding box center [426, 67] width 9 height 9
click at [427, 49] on img at bounding box center [426, 49] width 9 height 9
click at [195, 49] on icon at bounding box center [195, 48] width 8 height 7
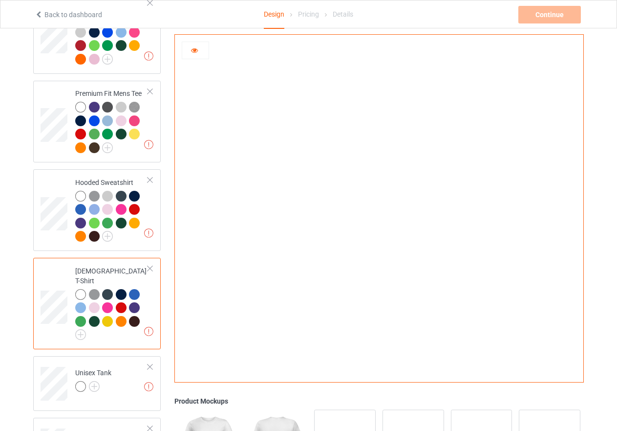
click at [94, 302] on div at bounding box center [94, 307] width 11 height 11
click at [107, 289] on div at bounding box center [107, 294] width 11 height 11
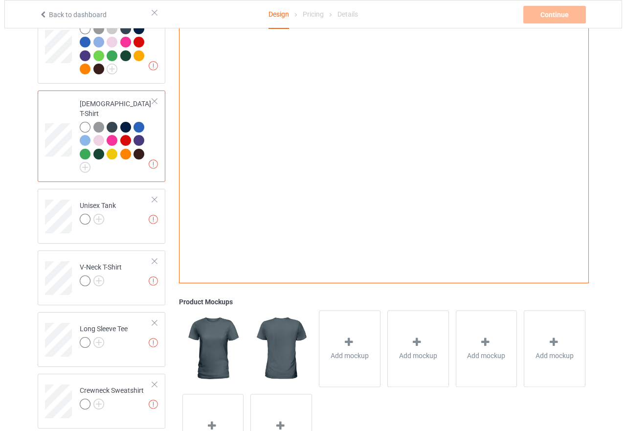
scroll to position [316, 0]
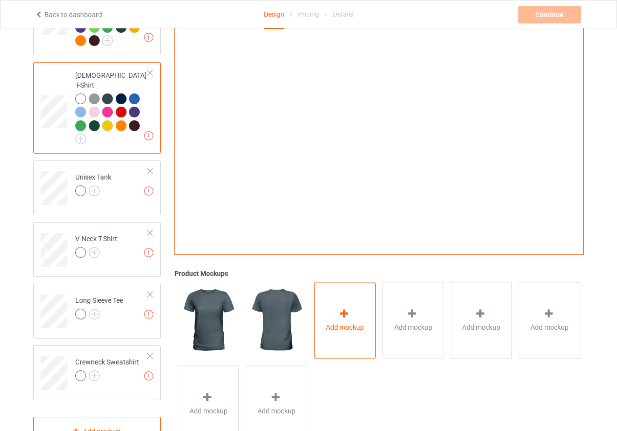
click at [344, 308] on icon at bounding box center [344, 313] width 12 height 10
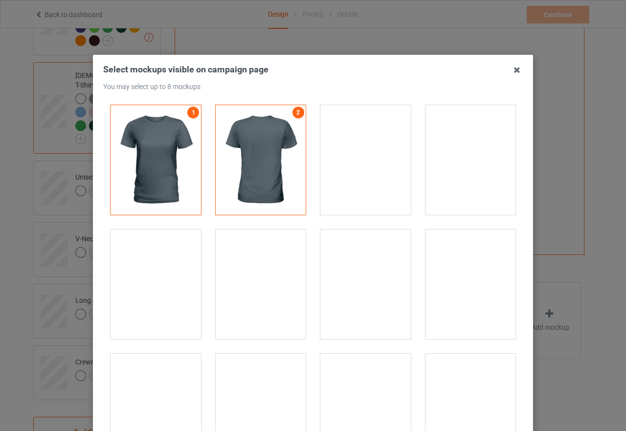
click at [155, 297] on div at bounding box center [155, 284] width 90 height 110
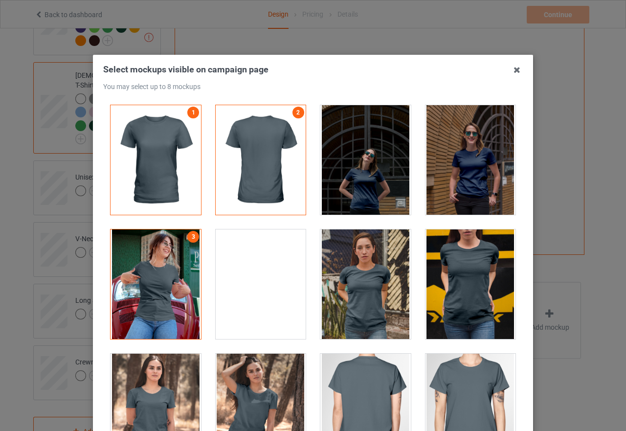
click at [254, 293] on div at bounding box center [261, 284] width 90 height 110
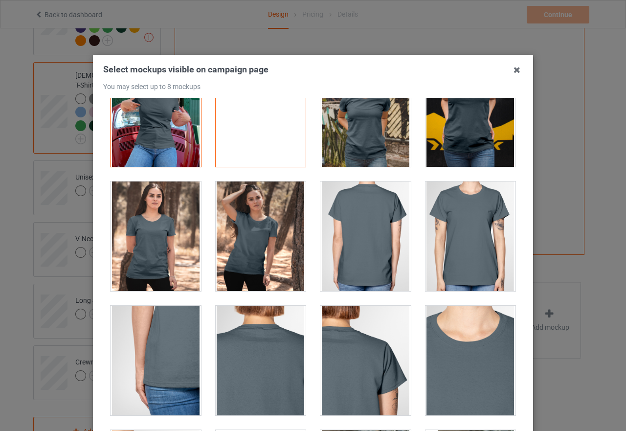
scroll to position [196, 0]
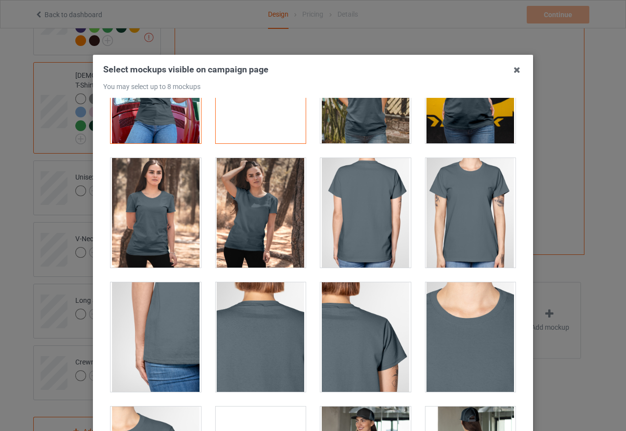
click at [122, 219] on div at bounding box center [155, 213] width 90 height 110
click at [276, 227] on div at bounding box center [261, 213] width 90 height 110
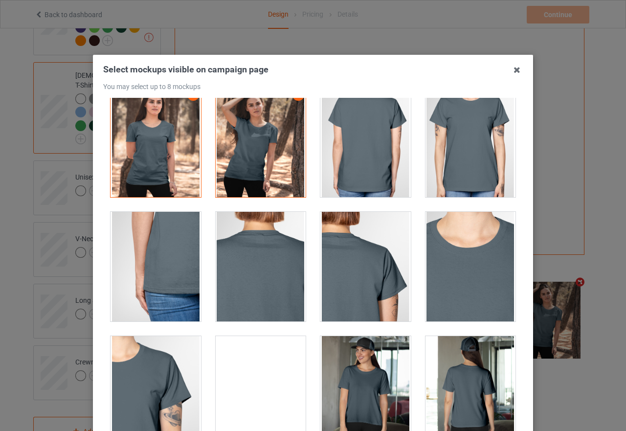
scroll to position [440, 0]
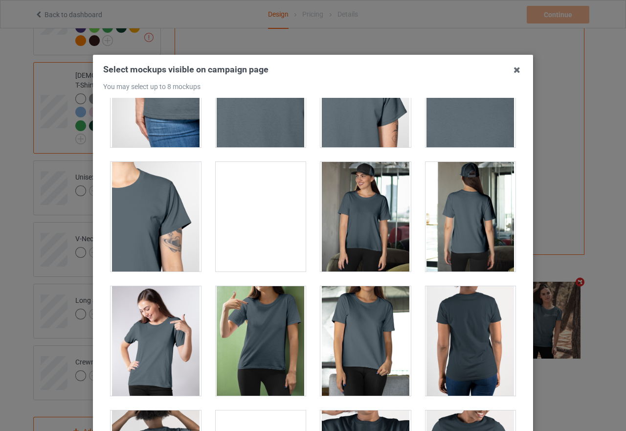
click at [350, 237] on div at bounding box center [365, 217] width 90 height 110
click at [158, 341] on div at bounding box center [155, 341] width 90 height 110
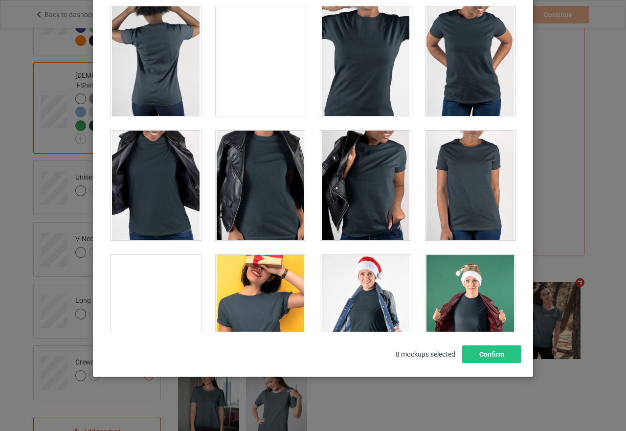
scroll to position [111, 0]
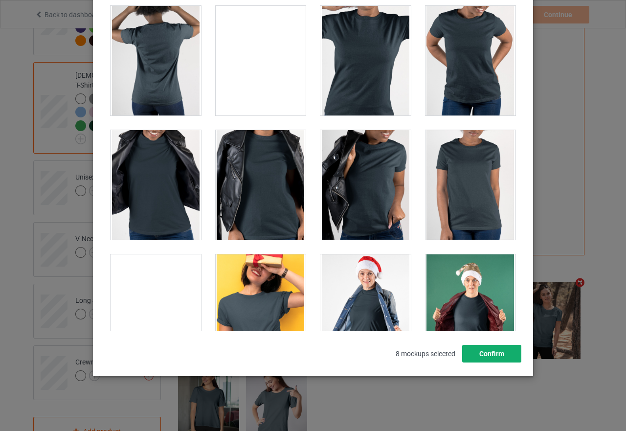
click at [481, 351] on button "Confirm" at bounding box center [491, 354] width 59 height 18
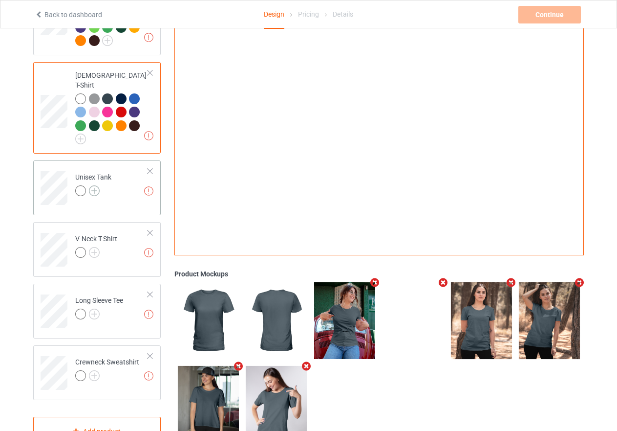
click at [97, 185] on img at bounding box center [94, 190] width 11 height 11
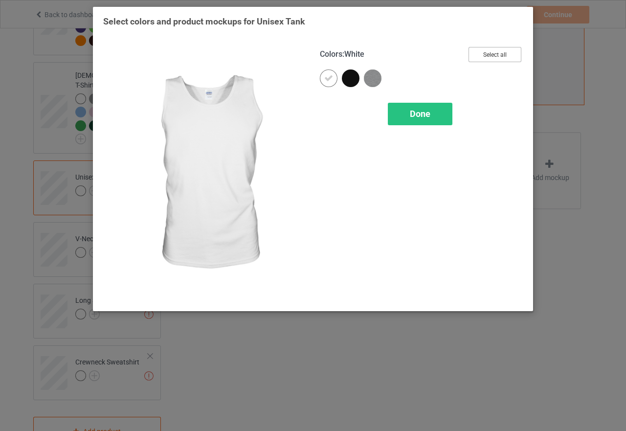
click at [492, 57] on button "Select all" at bounding box center [494, 54] width 53 height 15
click at [426, 117] on span "Done" at bounding box center [420, 114] width 21 height 10
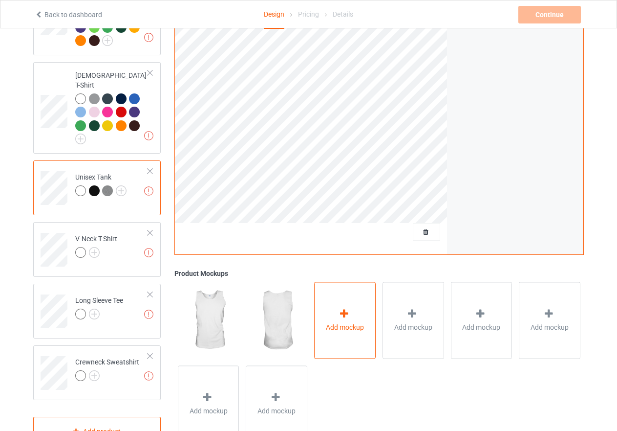
click at [349, 308] on icon at bounding box center [344, 313] width 12 height 10
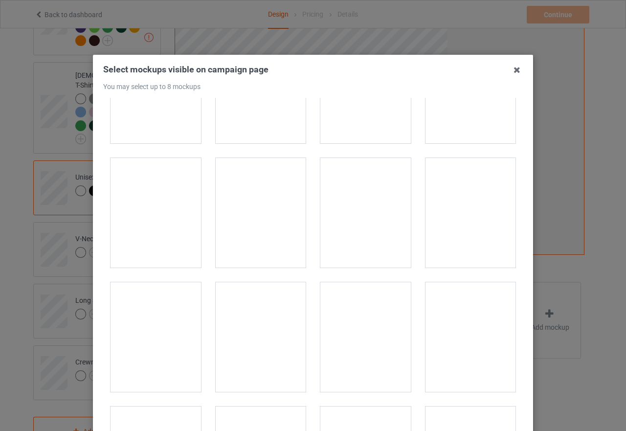
scroll to position [49, 0]
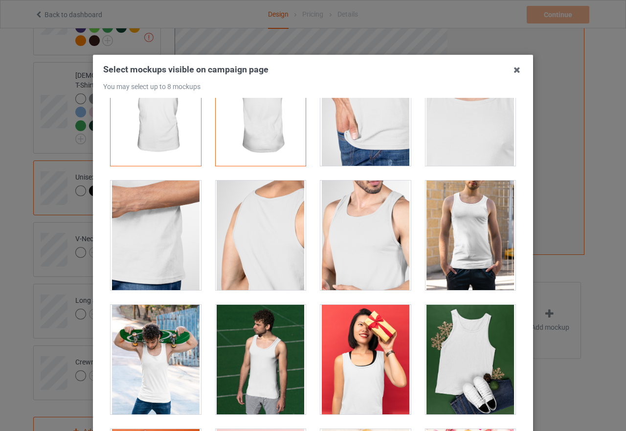
click at [457, 233] on div at bounding box center [470, 235] width 90 height 110
click at [448, 370] on div at bounding box center [470, 360] width 90 height 110
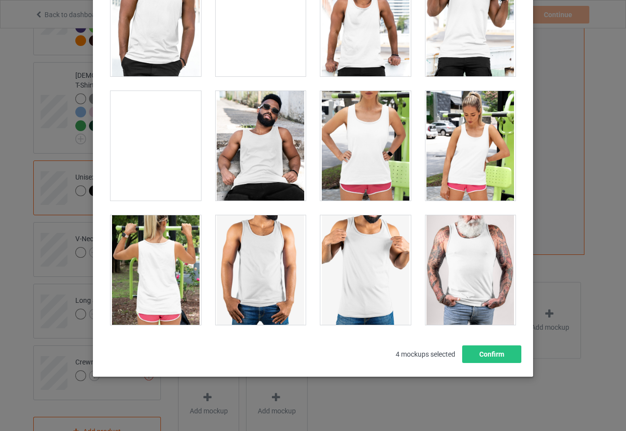
scroll to position [111, 0]
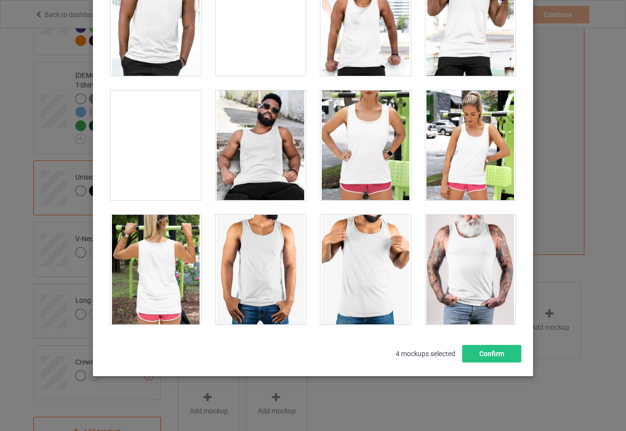
click at [257, 290] on div at bounding box center [261, 270] width 90 height 110
click at [509, 356] on button "Confirm" at bounding box center [491, 354] width 59 height 18
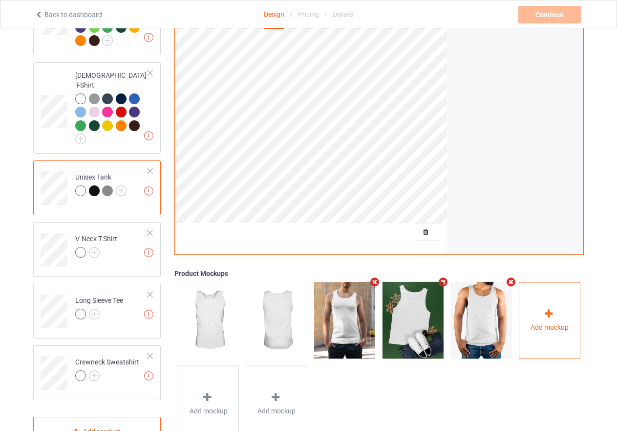
click at [543, 308] on icon at bounding box center [549, 313] width 12 height 10
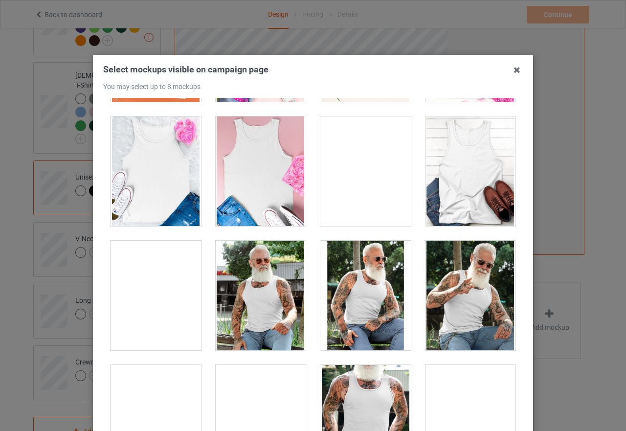
scroll to position [489, 0]
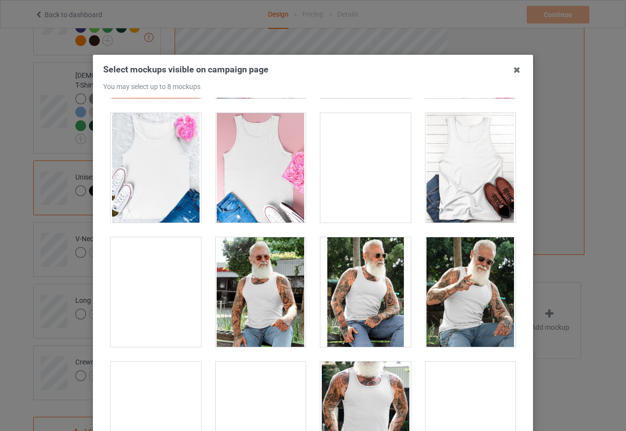
click at [376, 203] on div at bounding box center [365, 168] width 90 height 110
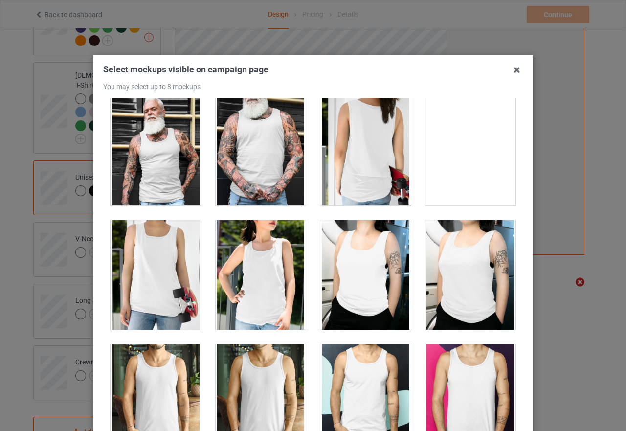
scroll to position [880, 0]
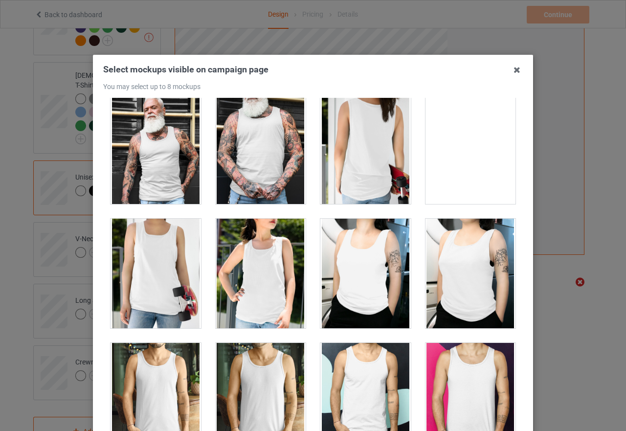
click at [262, 273] on div at bounding box center [261, 274] width 90 height 110
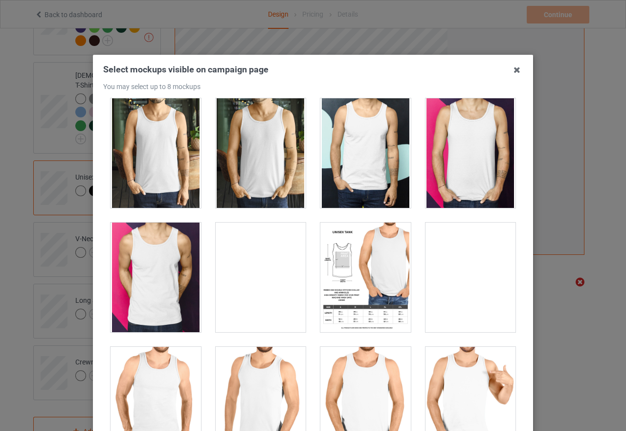
scroll to position [1173, 0]
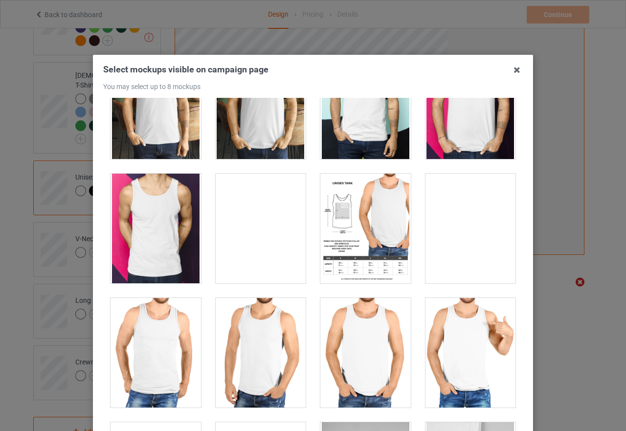
click at [443, 246] on div at bounding box center [470, 229] width 90 height 110
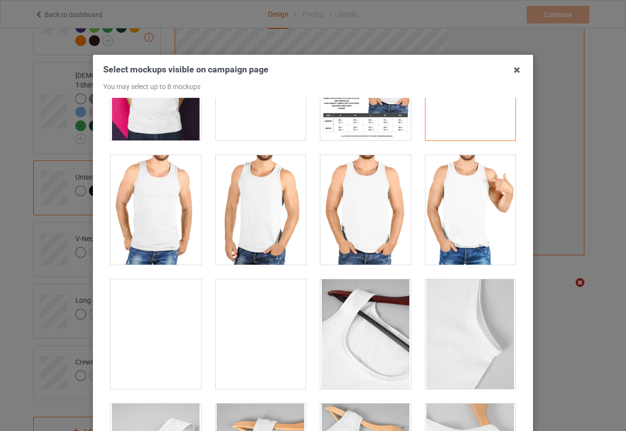
scroll to position [1320, 0]
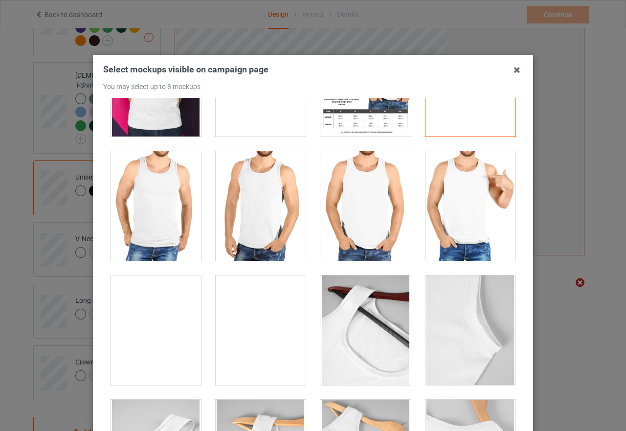
click at [467, 236] on div at bounding box center [470, 206] width 90 height 110
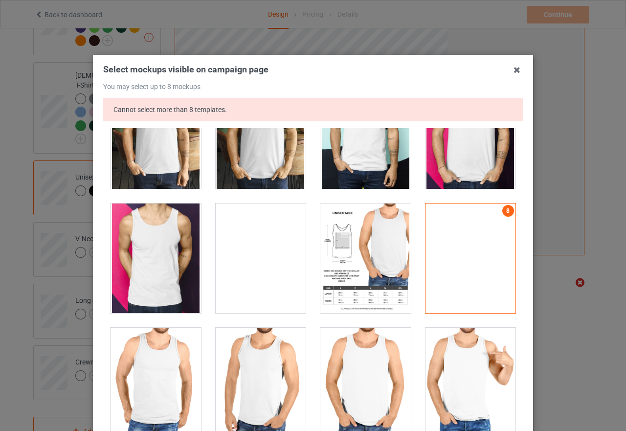
scroll to position [1173, 0]
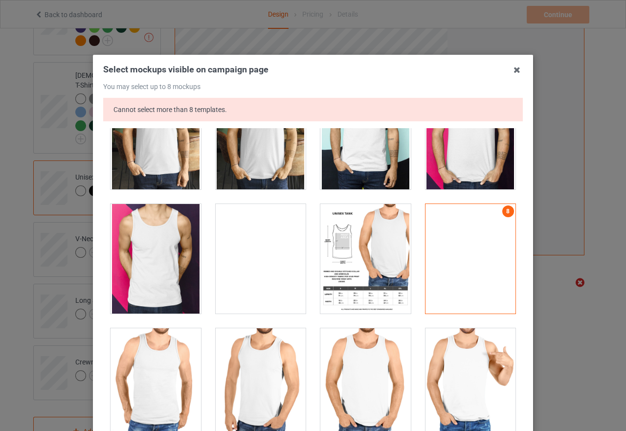
click at [467, 236] on div at bounding box center [470, 259] width 90 height 110
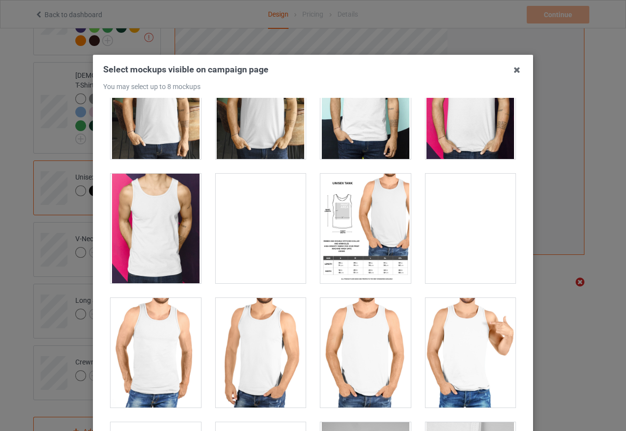
click at [471, 360] on div at bounding box center [470, 353] width 90 height 110
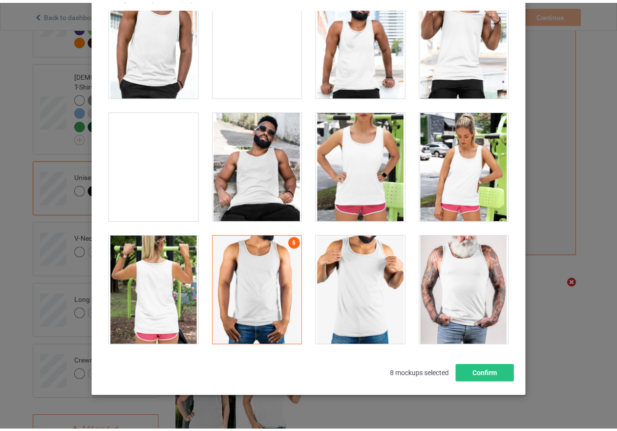
scroll to position [111, 0]
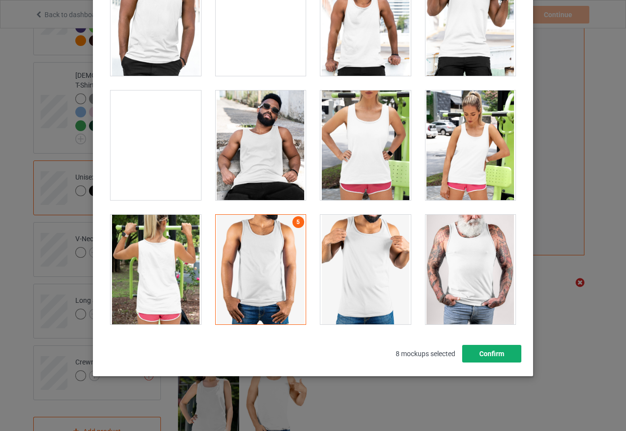
click at [471, 351] on button "Confirm" at bounding box center [491, 354] width 59 height 18
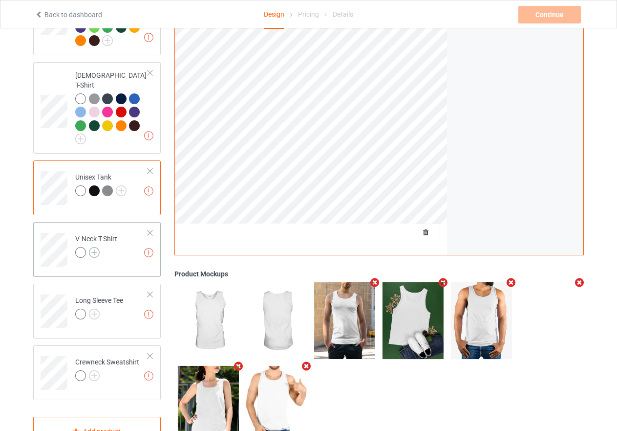
click at [91, 249] on img at bounding box center [94, 252] width 11 height 11
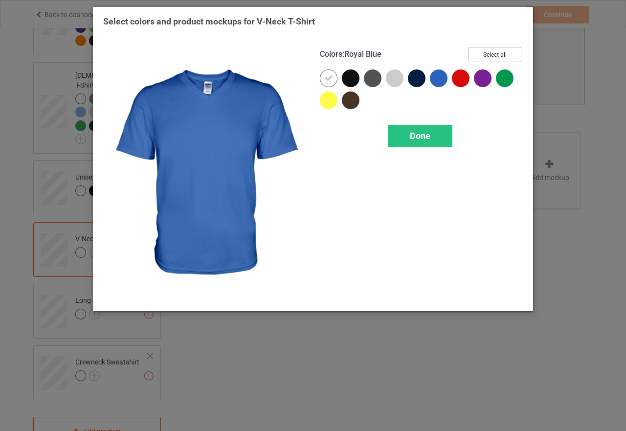
click at [487, 56] on button "Select all" at bounding box center [494, 54] width 53 height 15
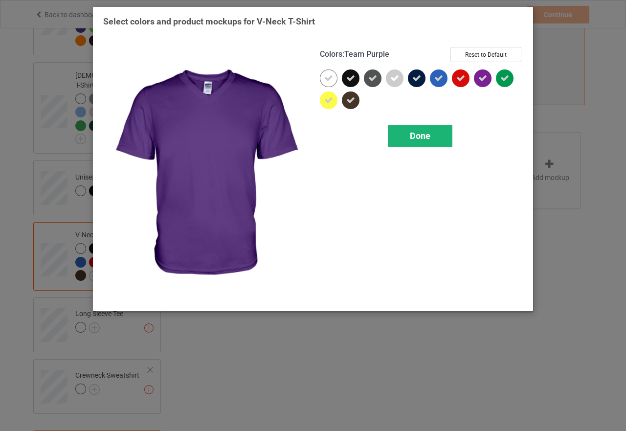
click at [434, 132] on div "Done" at bounding box center [420, 136] width 65 height 22
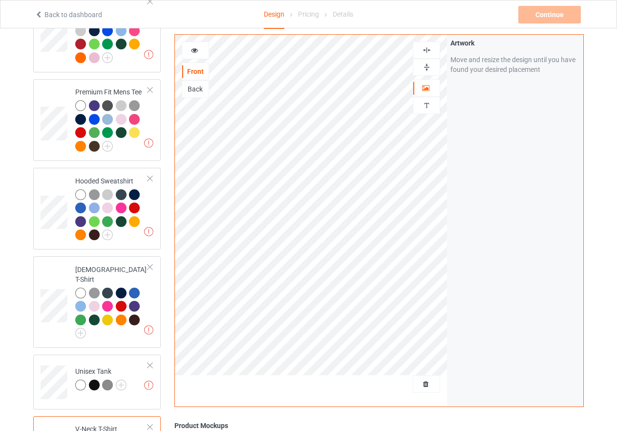
scroll to position [121, 0]
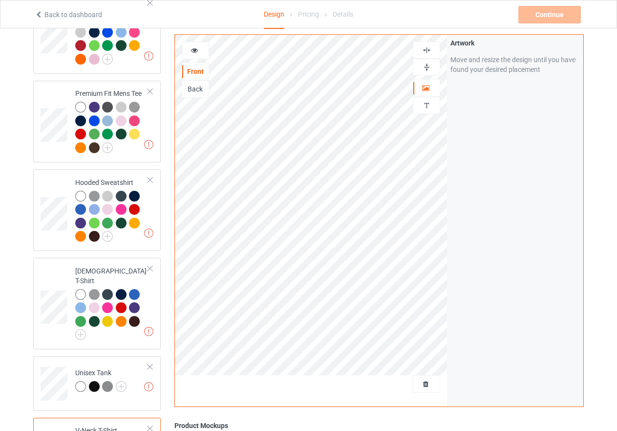
click at [194, 48] on icon at bounding box center [195, 48] width 8 height 7
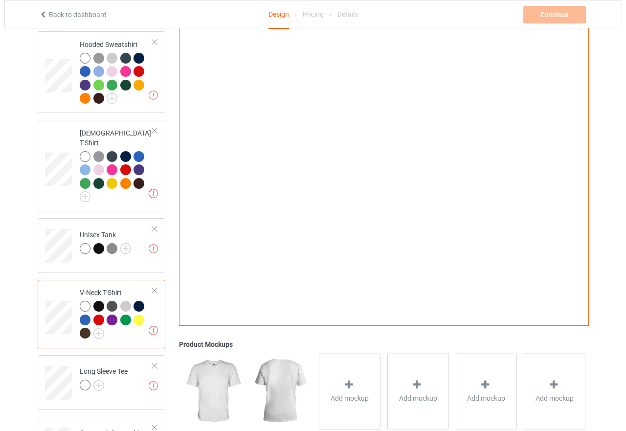
scroll to position [267, 0]
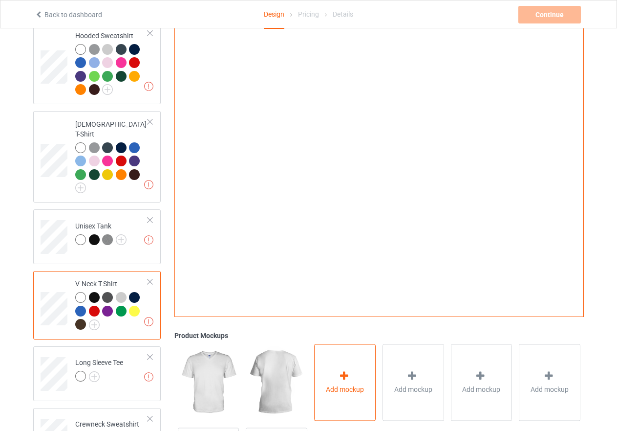
click at [362, 369] on div "Add mockup" at bounding box center [345, 382] width 62 height 77
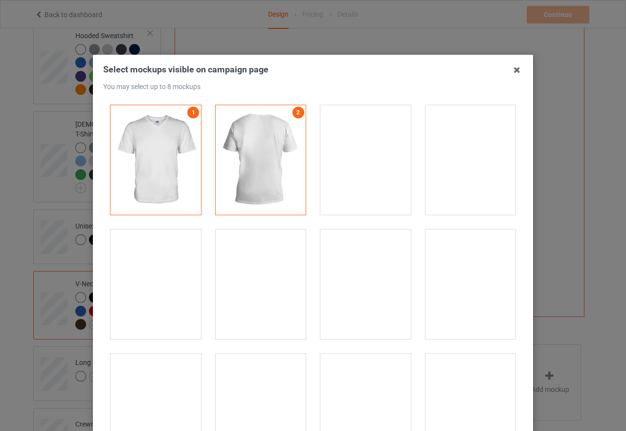
click at [165, 275] on div at bounding box center [155, 284] width 90 height 110
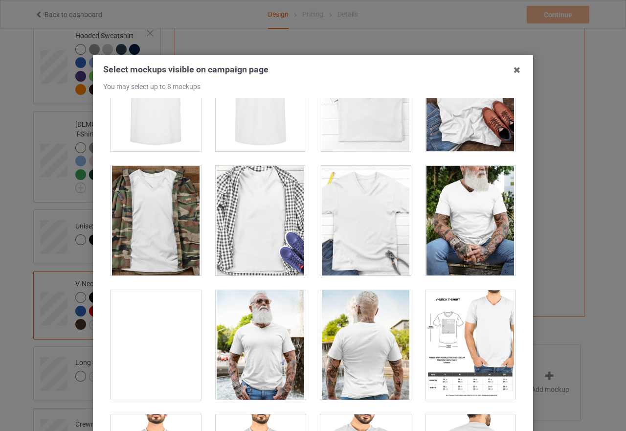
scroll to position [489, 0]
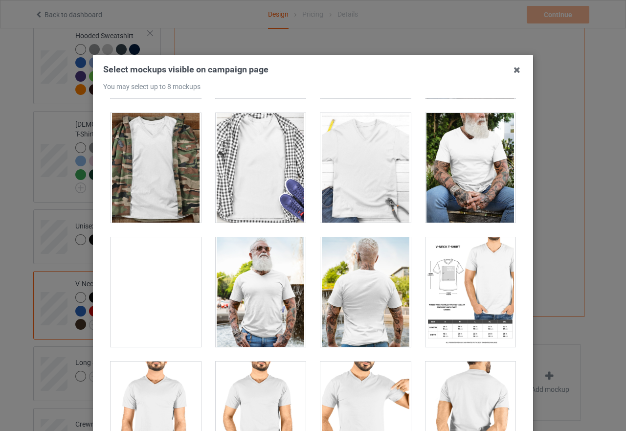
click at [242, 177] on div at bounding box center [261, 168] width 90 height 110
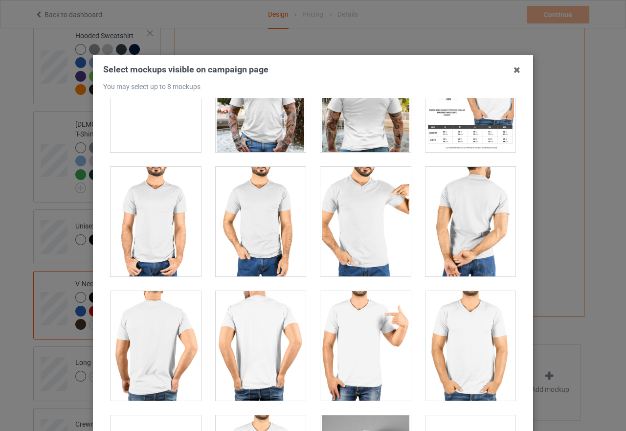
scroll to position [684, 0]
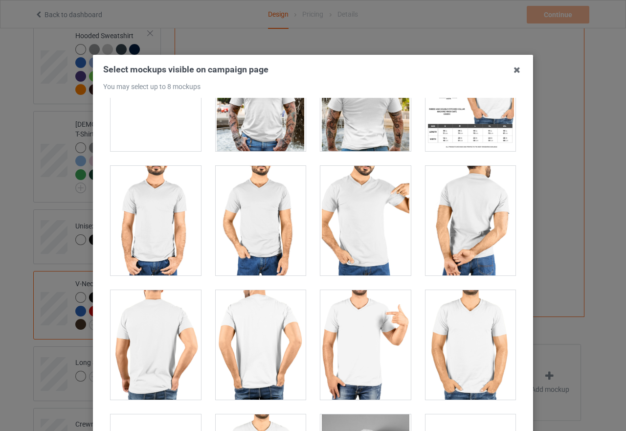
click at [377, 251] on div at bounding box center [365, 221] width 90 height 110
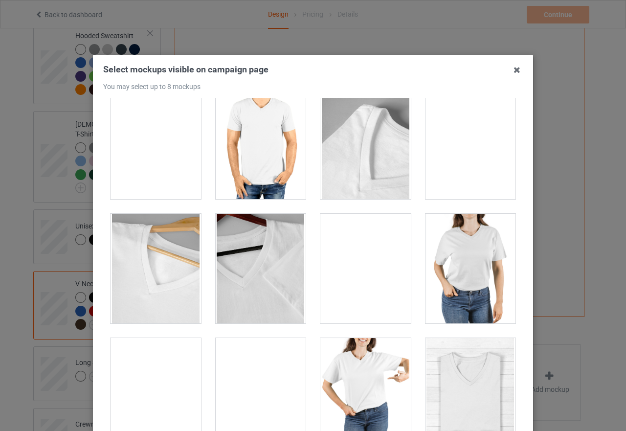
scroll to position [1173, 0]
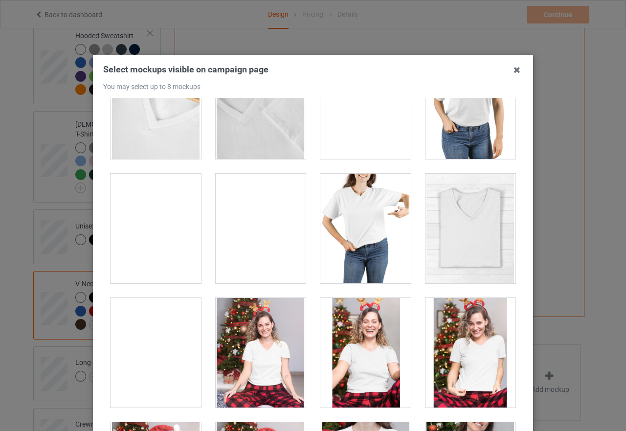
click at [290, 237] on div at bounding box center [261, 229] width 90 height 110
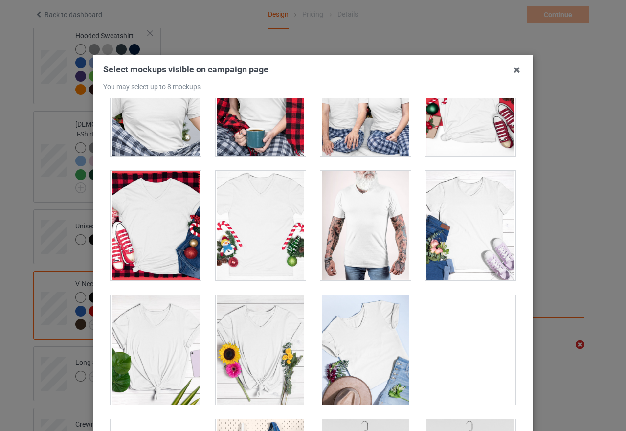
scroll to position [1766, 0]
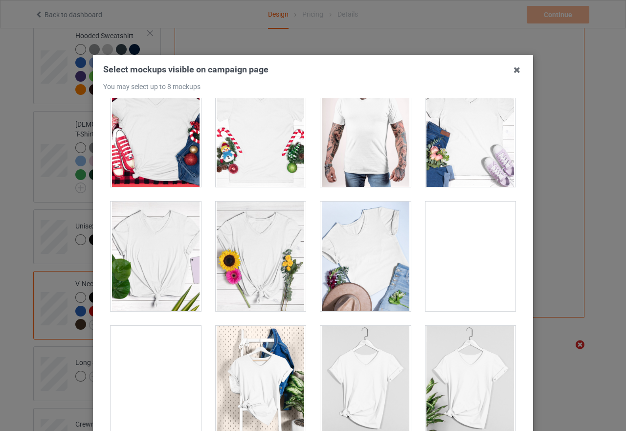
click at [390, 268] on div at bounding box center [365, 256] width 90 height 110
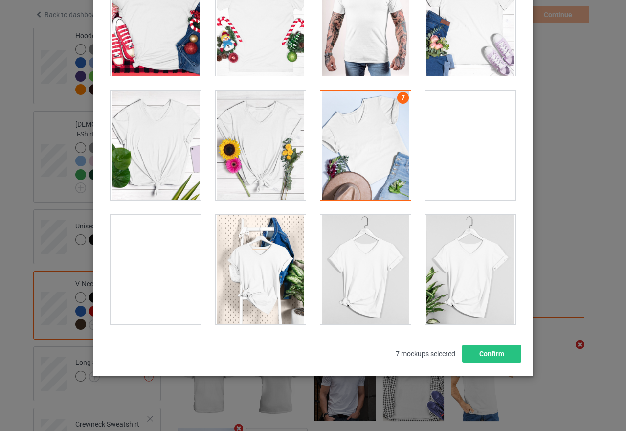
click at [433, 277] on div at bounding box center [470, 270] width 90 height 110
click at [478, 348] on button "Confirm" at bounding box center [491, 354] width 59 height 18
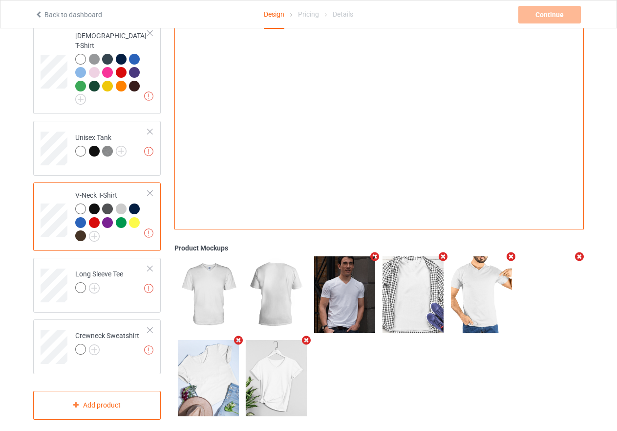
scroll to position [357, 0]
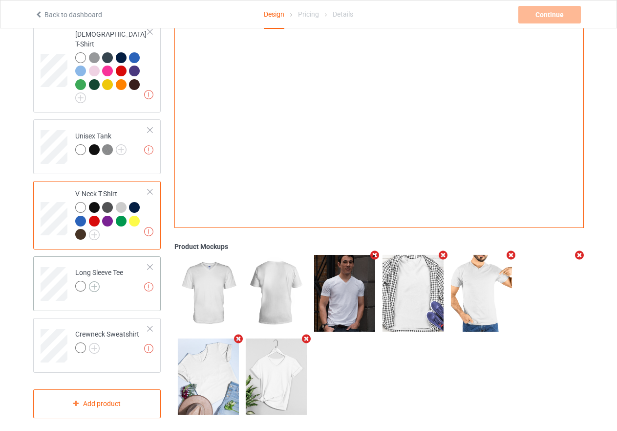
click at [91, 281] on img at bounding box center [94, 286] width 11 height 11
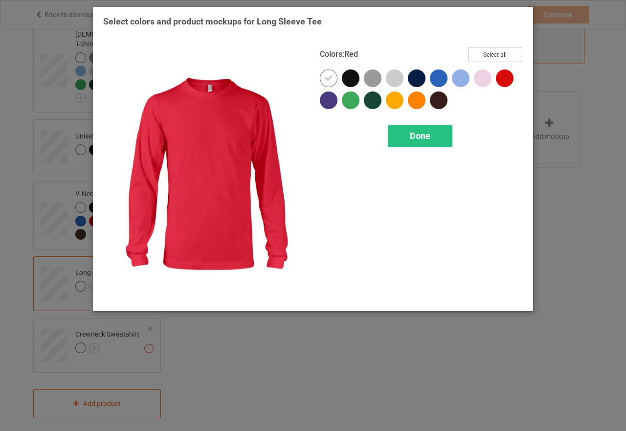
click at [495, 53] on button "Select all" at bounding box center [494, 54] width 53 height 15
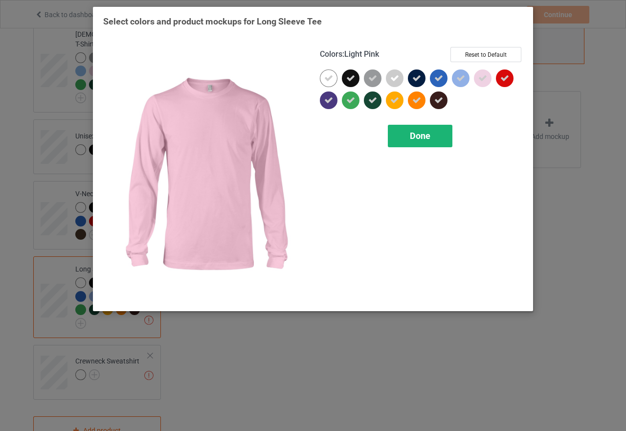
click at [416, 137] on span "Done" at bounding box center [420, 136] width 21 height 10
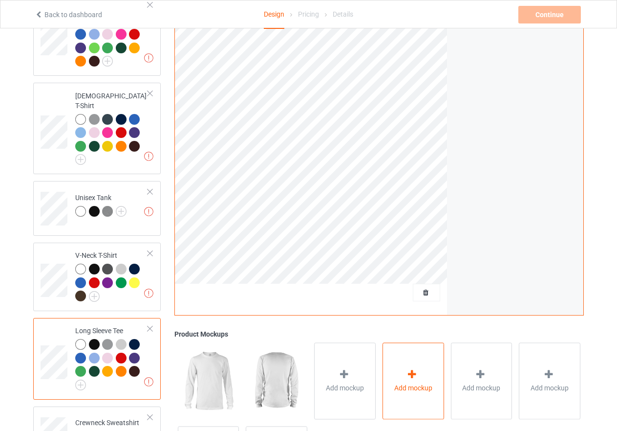
scroll to position [162, 0]
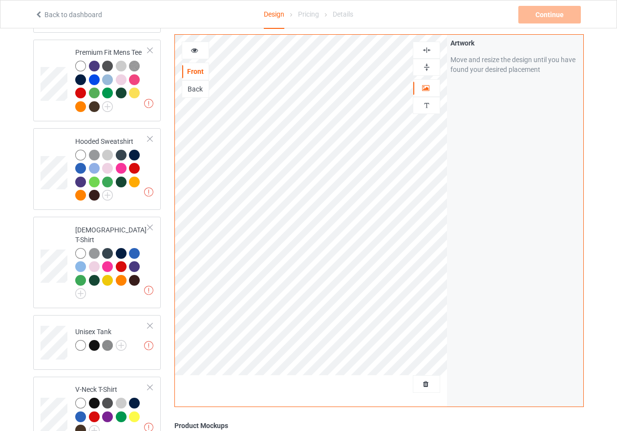
click at [196, 50] on icon at bounding box center [195, 48] width 8 height 7
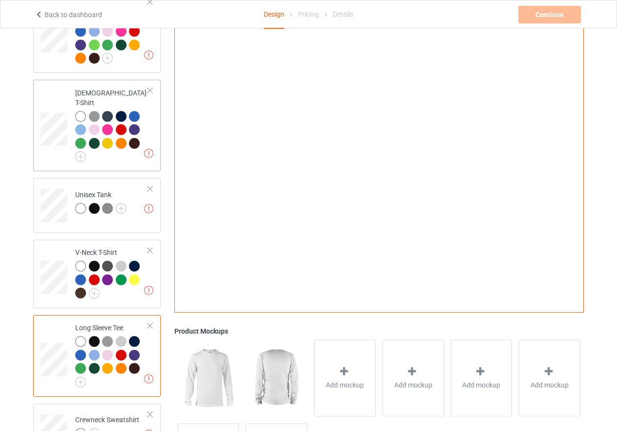
scroll to position [357, 0]
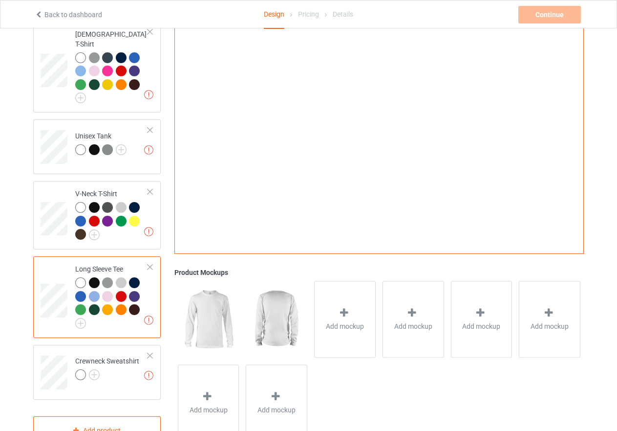
click at [121, 304] on div at bounding box center [121, 309] width 11 height 11
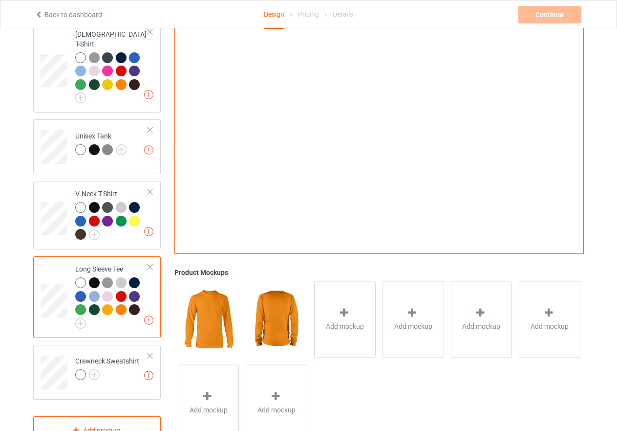
click at [90, 291] on div at bounding box center [94, 296] width 11 height 11
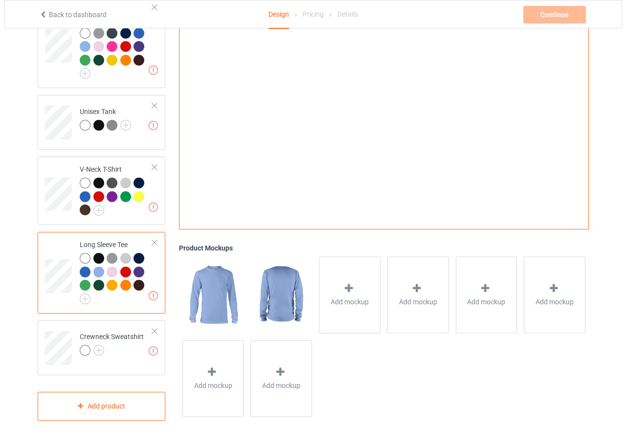
scroll to position [385, 0]
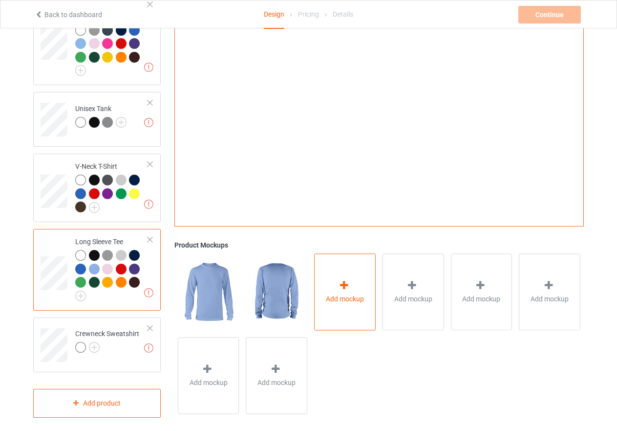
click at [337, 294] on span "Add mockup" at bounding box center [345, 299] width 38 height 10
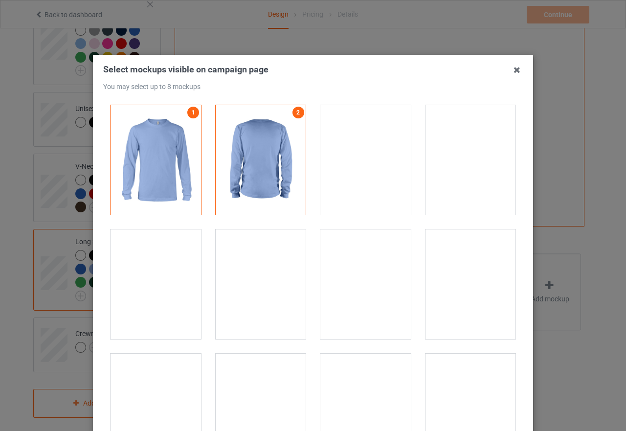
click at [468, 297] on div at bounding box center [470, 284] width 90 height 110
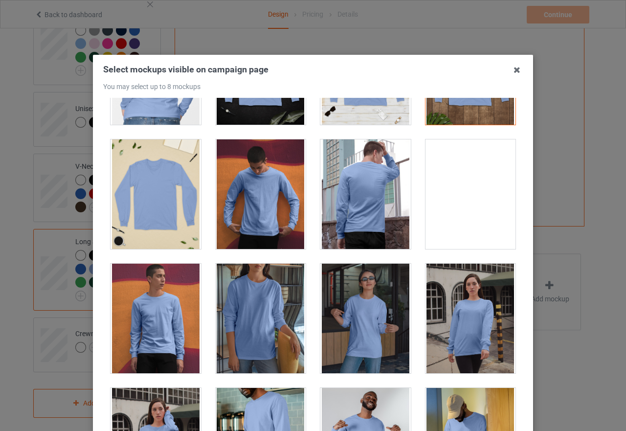
scroll to position [342, 0]
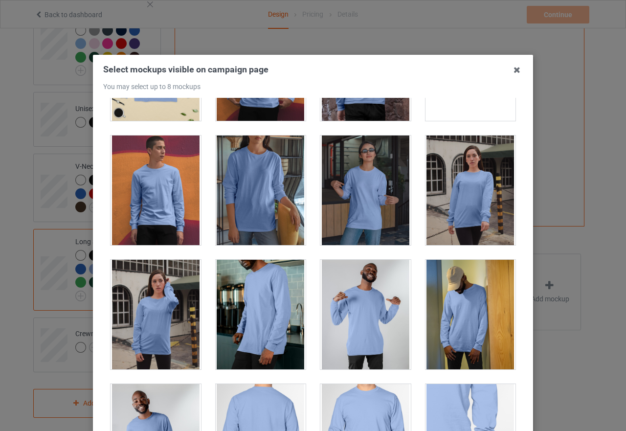
click at [468, 206] on div at bounding box center [470, 190] width 90 height 110
click at [142, 317] on div at bounding box center [155, 315] width 90 height 110
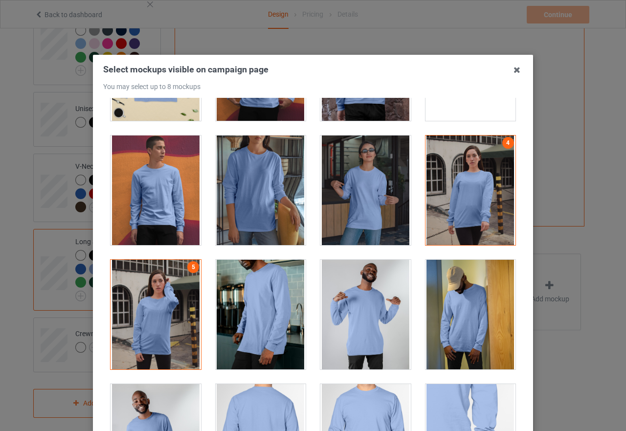
click at [461, 329] on div at bounding box center [470, 315] width 90 height 110
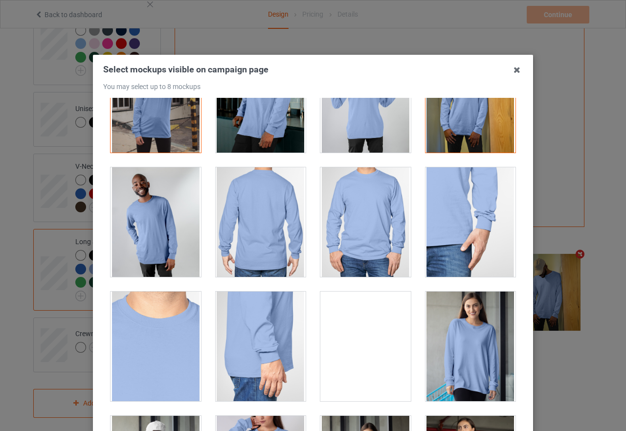
scroll to position [733, 0]
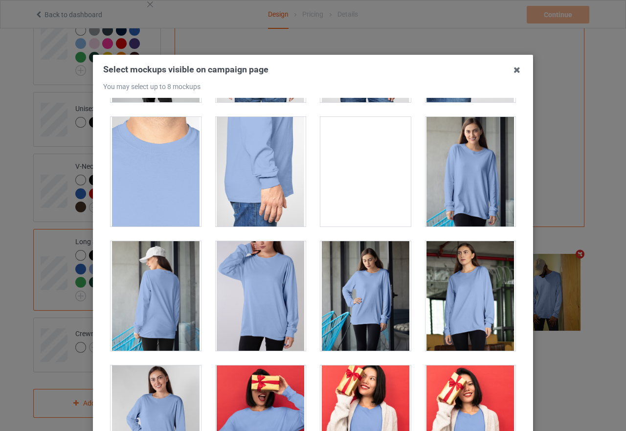
click at [377, 273] on div at bounding box center [365, 296] width 90 height 110
click at [446, 292] on div at bounding box center [470, 296] width 90 height 110
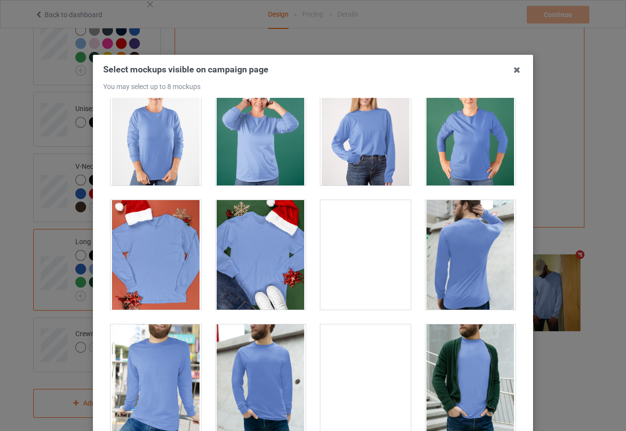
scroll to position [1467, 0]
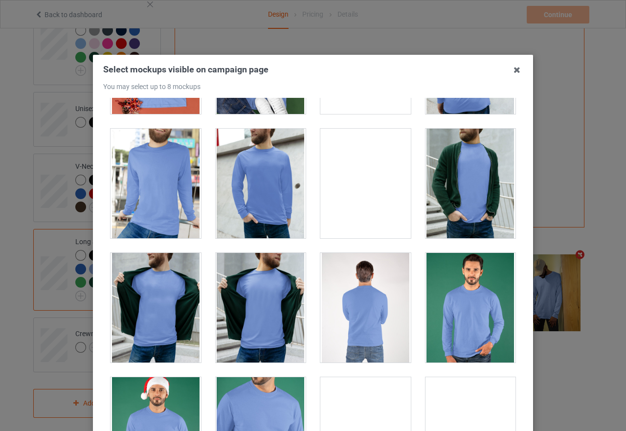
click at [464, 325] on div at bounding box center [470, 308] width 90 height 110
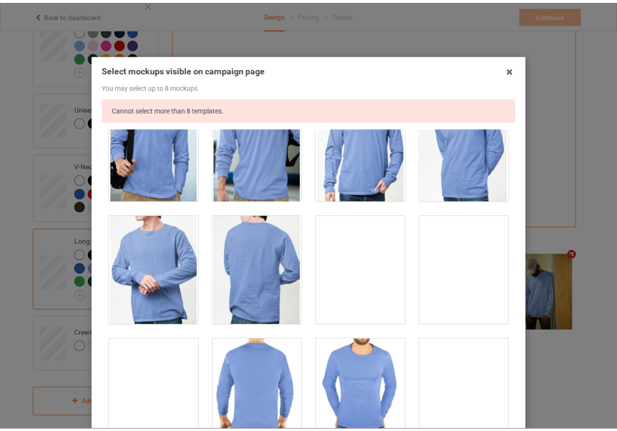
scroll to position [141, 0]
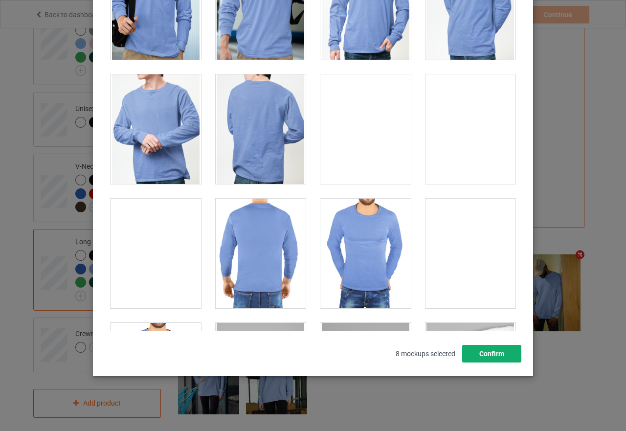
click at [475, 352] on button "Confirm" at bounding box center [491, 354] width 59 height 18
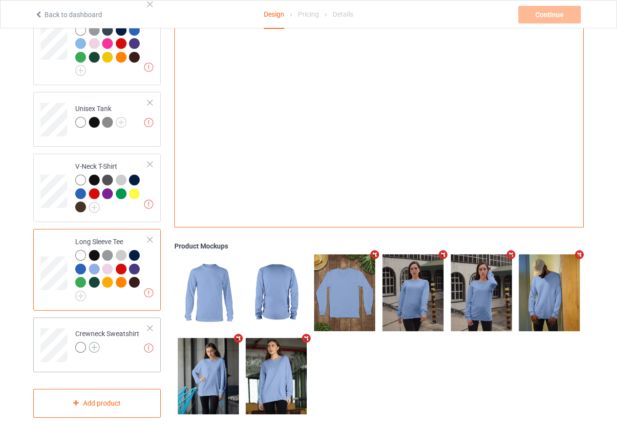
click at [93, 342] on img at bounding box center [94, 347] width 11 height 11
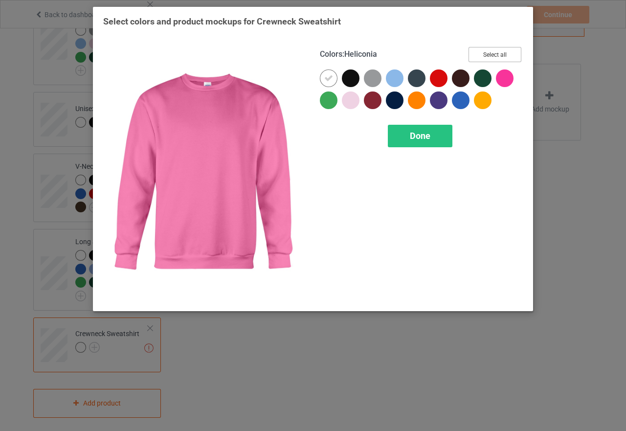
drag, startPoint x: 499, startPoint y: 51, endPoint x: 471, endPoint y: 76, distance: 37.0
click at [499, 51] on button "Select all" at bounding box center [494, 54] width 53 height 15
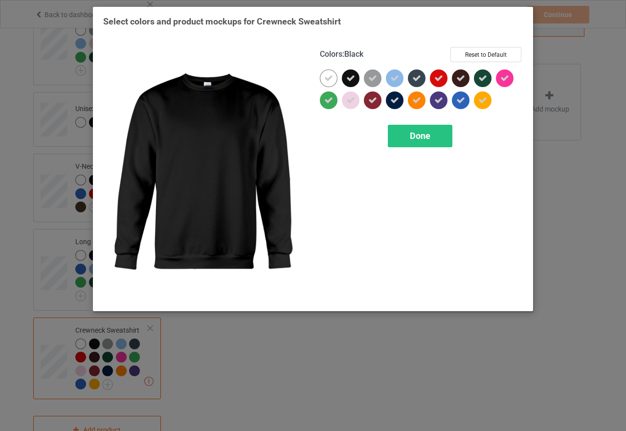
drag, startPoint x: 346, startPoint y: 76, endPoint x: 368, endPoint y: 92, distance: 27.0
click at [346, 76] on icon at bounding box center [350, 78] width 9 height 9
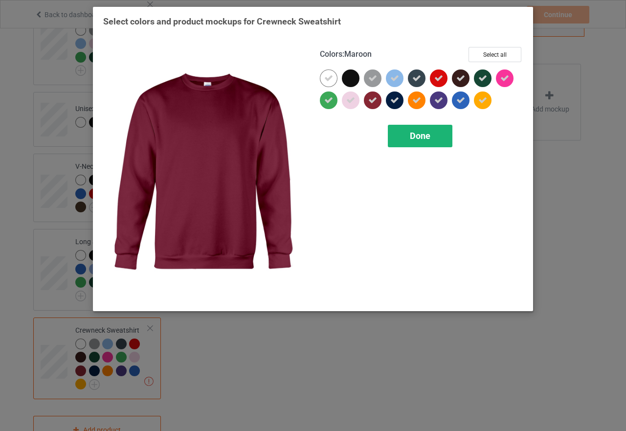
click at [422, 137] on span "Done" at bounding box center [420, 136] width 21 height 10
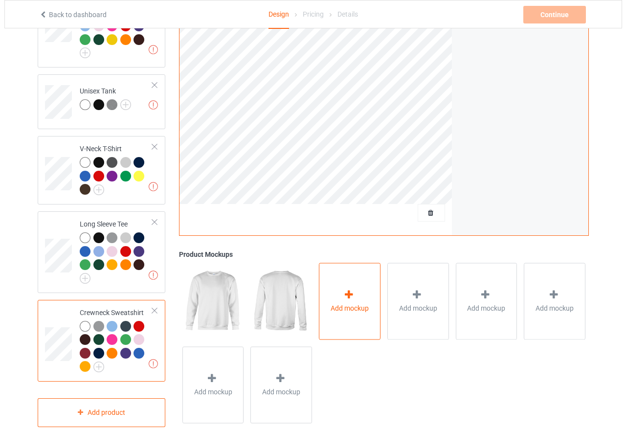
scroll to position [412, 0]
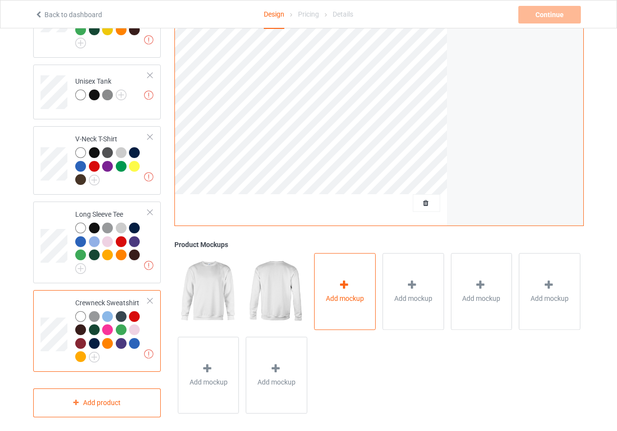
click at [354, 286] on div "Add mockup" at bounding box center [345, 291] width 62 height 77
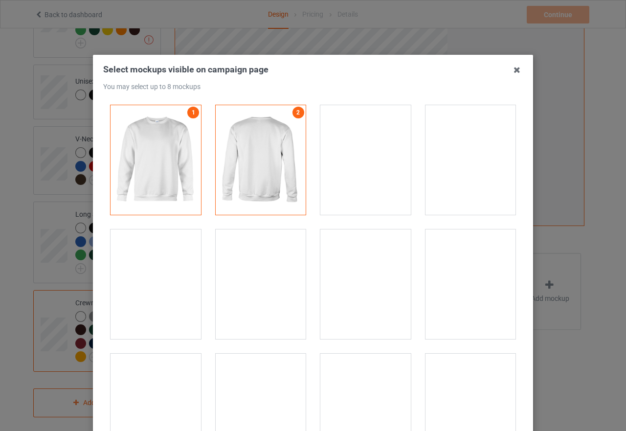
click at [353, 176] on div at bounding box center [365, 160] width 90 height 110
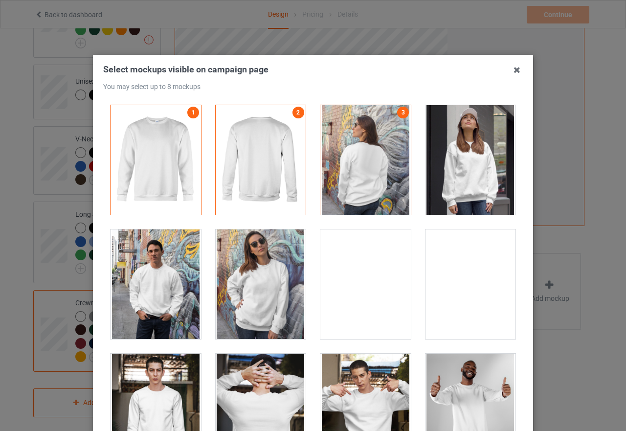
click at [376, 176] on div at bounding box center [365, 160] width 90 height 110
click at [253, 295] on div at bounding box center [261, 284] width 90 height 110
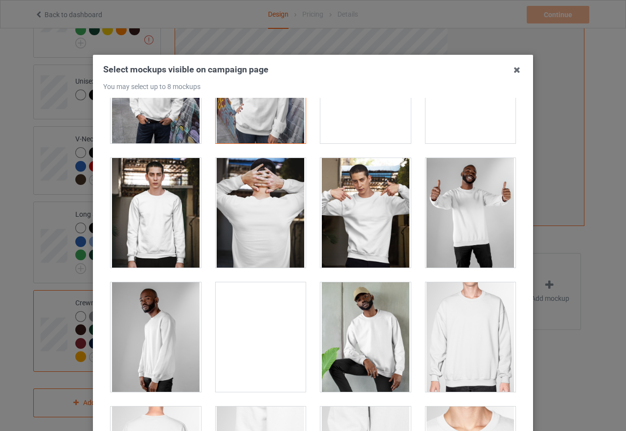
scroll to position [98, 0]
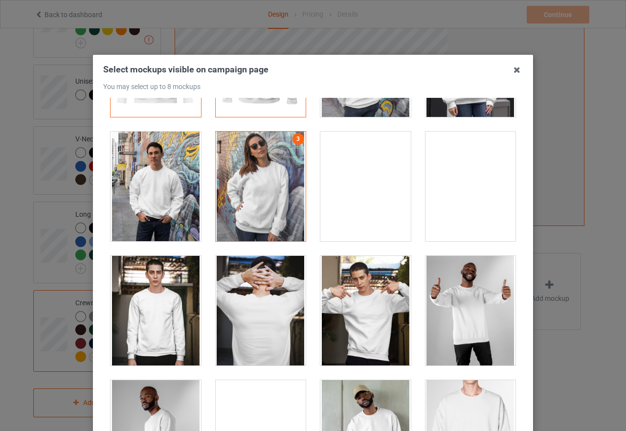
click at [180, 188] on div at bounding box center [155, 187] width 90 height 110
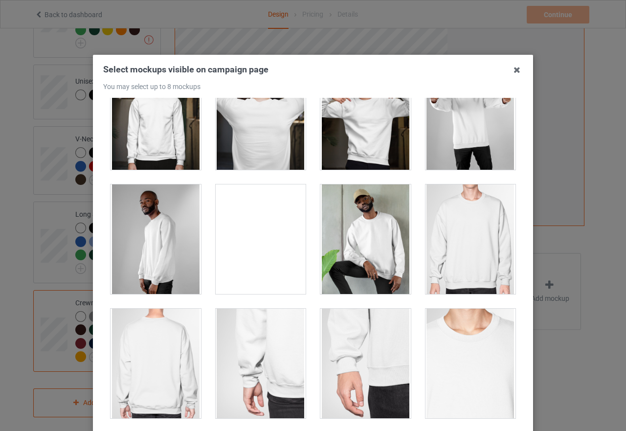
scroll to position [244, 0]
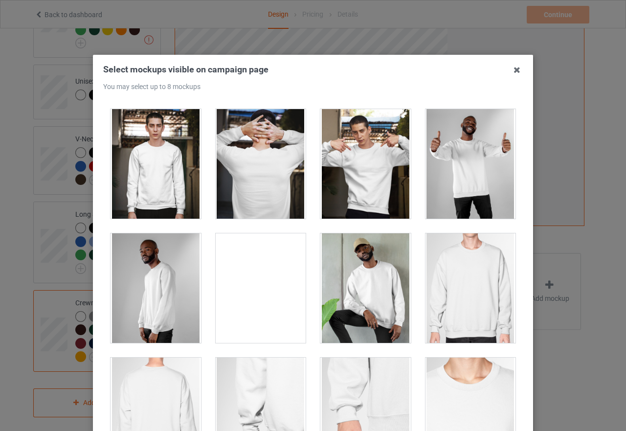
click at [373, 298] on div at bounding box center [365, 288] width 90 height 110
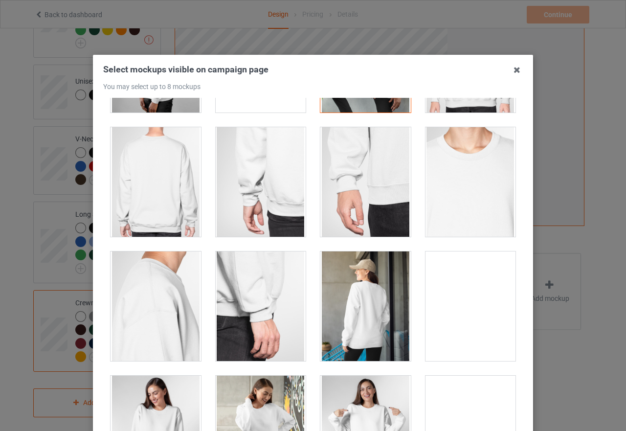
scroll to position [684, 0]
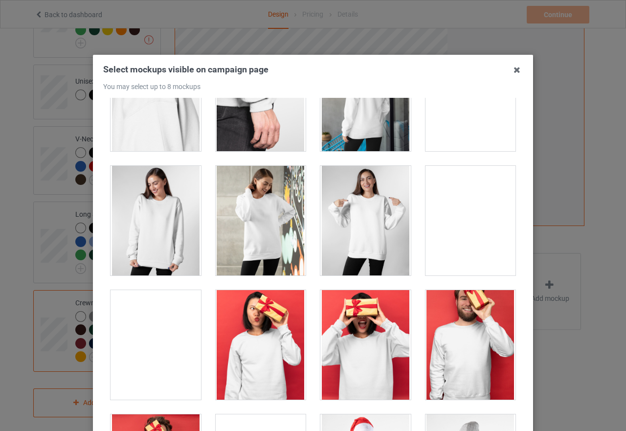
click at [471, 232] on div at bounding box center [470, 221] width 90 height 110
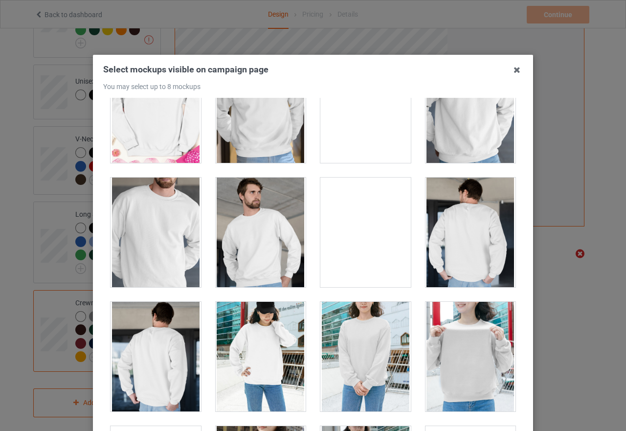
scroll to position [2347, 0]
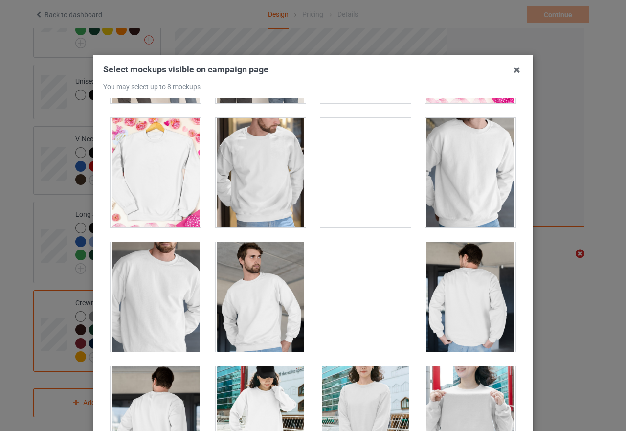
click at [274, 281] on div at bounding box center [261, 297] width 90 height 110
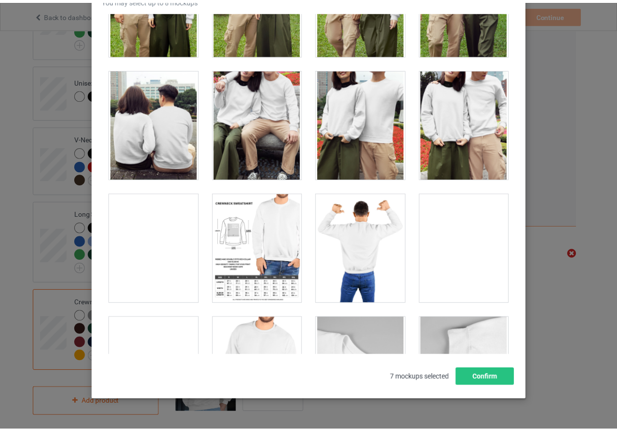
scroll to position [111, 0]
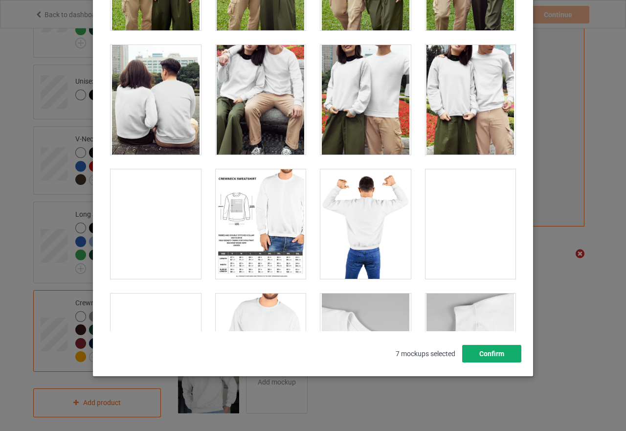
click at [491, 350] on button "Confirm" at bounding box center [491, 354] width 59 height 18
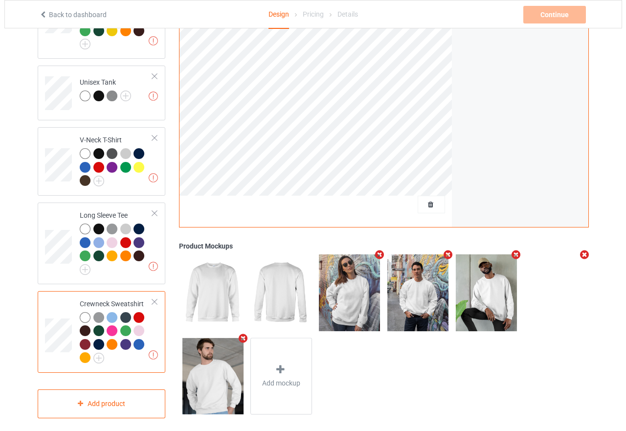
scroll to position [412, 0]
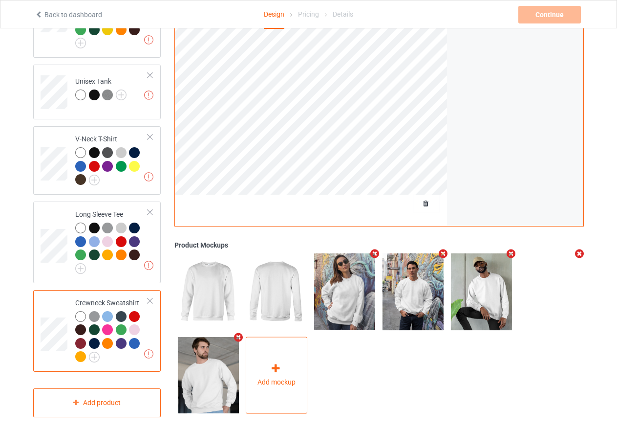
click at [275, 366] on icon at bounding box center [276, 369] width 12 height 10
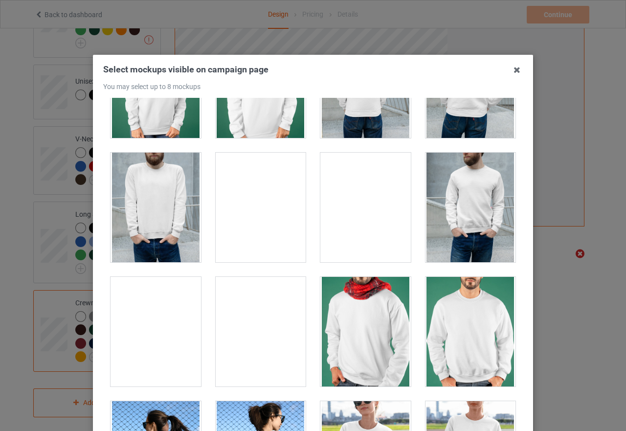
scroll to position [1662, 0]
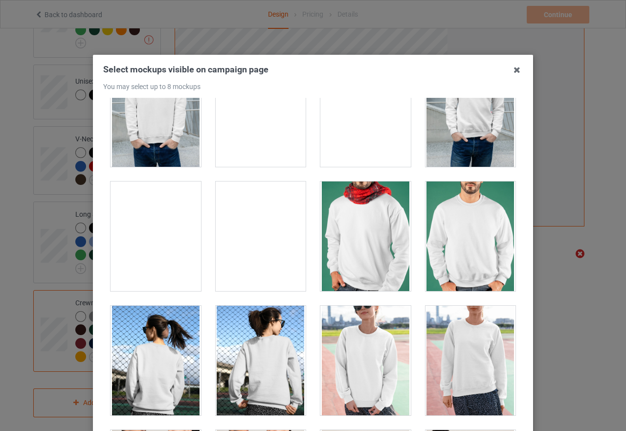
click at [155, 236] on div at bounding box center [155, 236] width 90 height 110
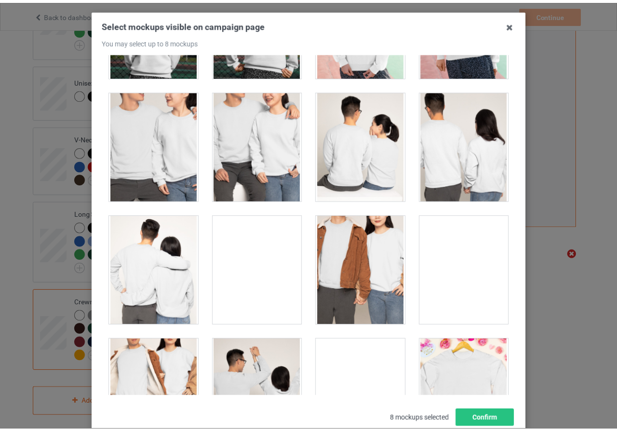
scroll to position [111, 0]
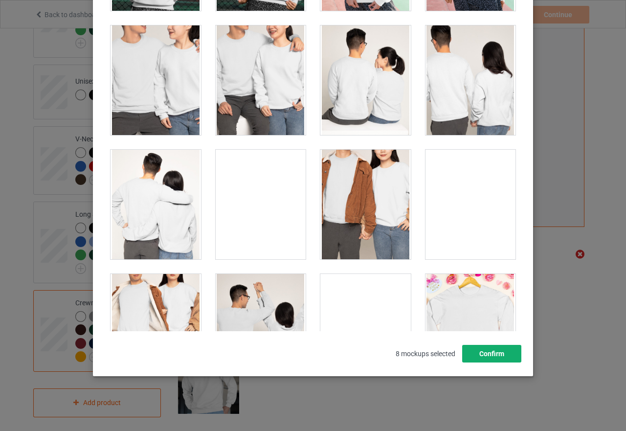
click at [463, 359] on button "Confirm" at bounding box center [491, 354] width 59 height 18
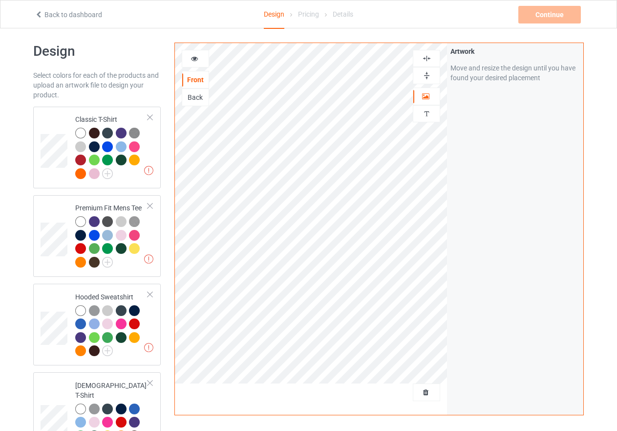
scroll to position [0, 0]
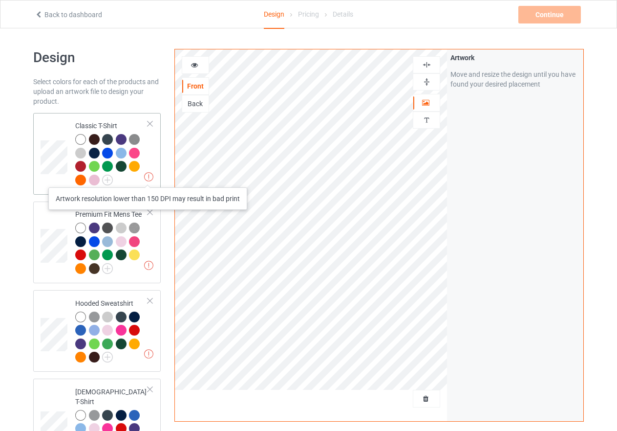
click at [148, 177] on img at bounding box center [148, 176] width 9 height 9
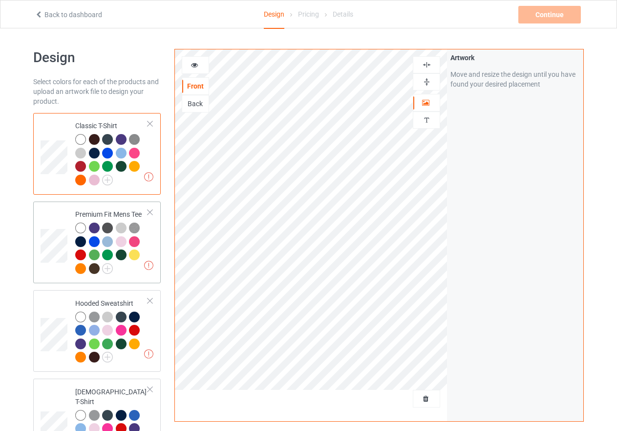
click at [142, 269] on div at bounding box center [111, 249] width 73 height 54
